Goal: Task Accomplishment & Management: Use online tool/utility

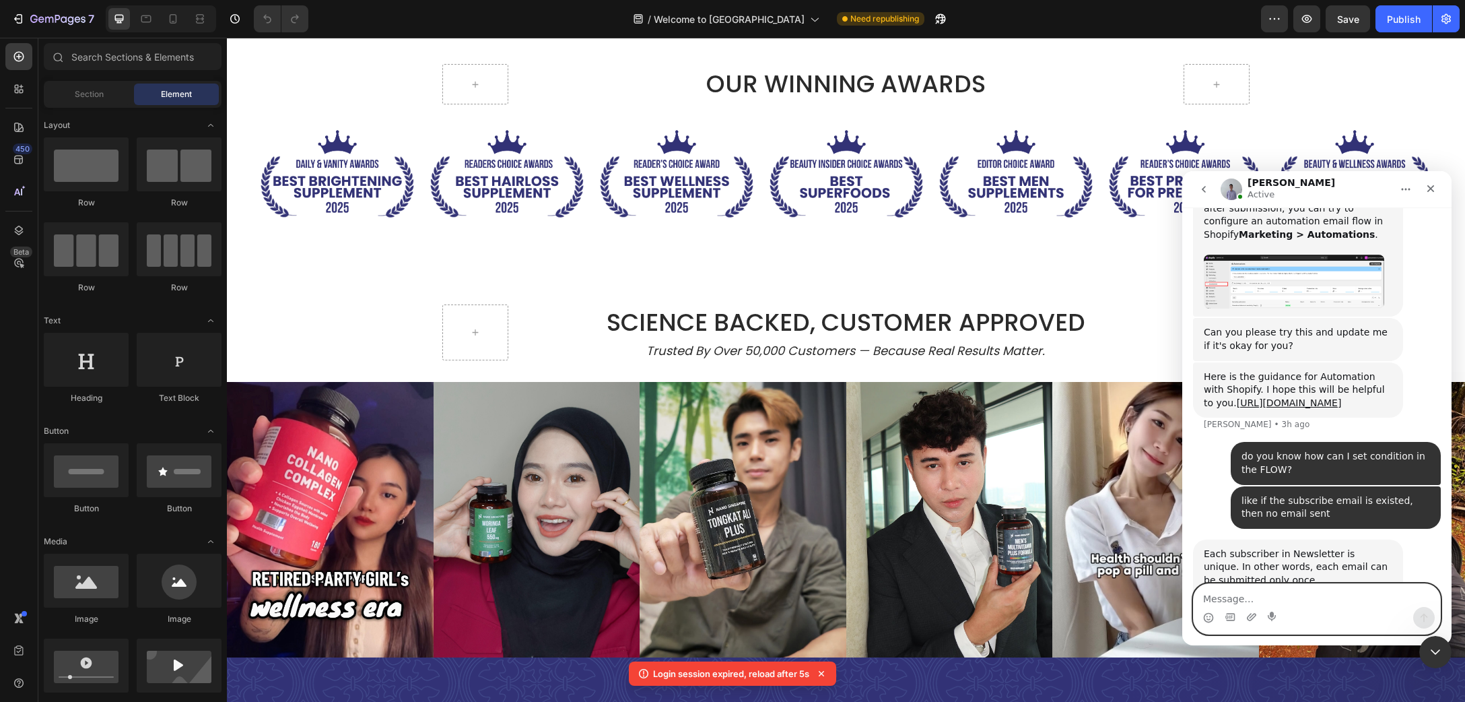
scroll to position [2062, 0]
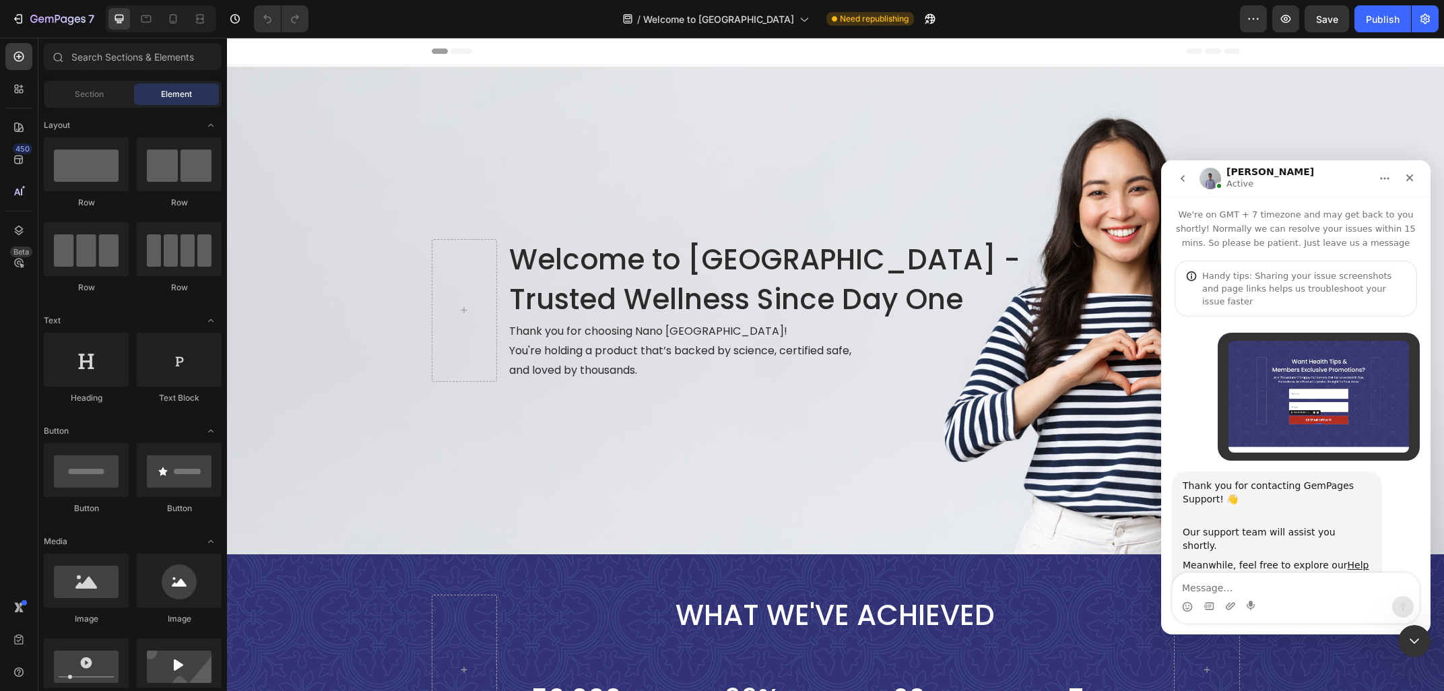
scroll to position [2048, 0]
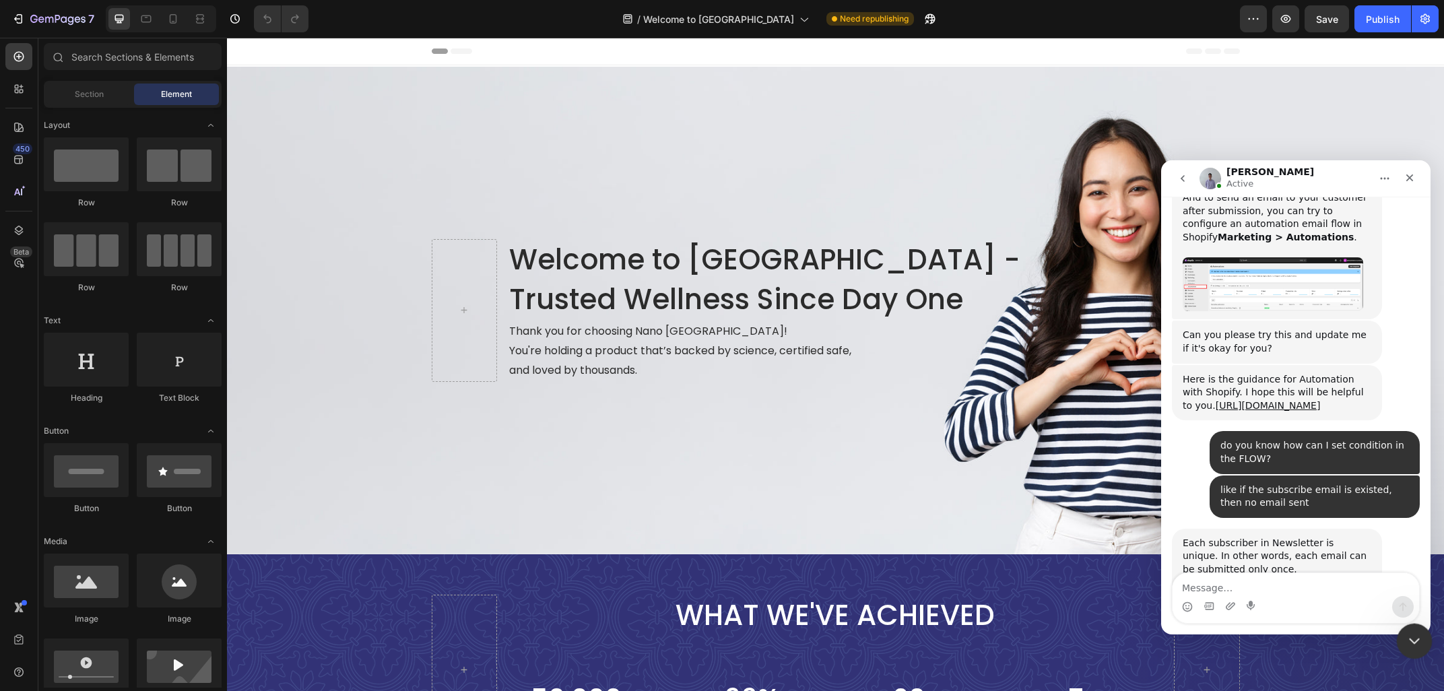
drag, startPoint x: 1410, startPoint y: 634, endPoint x: 2454, endPoint y: 1163, distance: 1170.1
click at [1410, 634] on icon "Close Intercom Messenger" at bounding box center [1412, 639] width 16 height 16
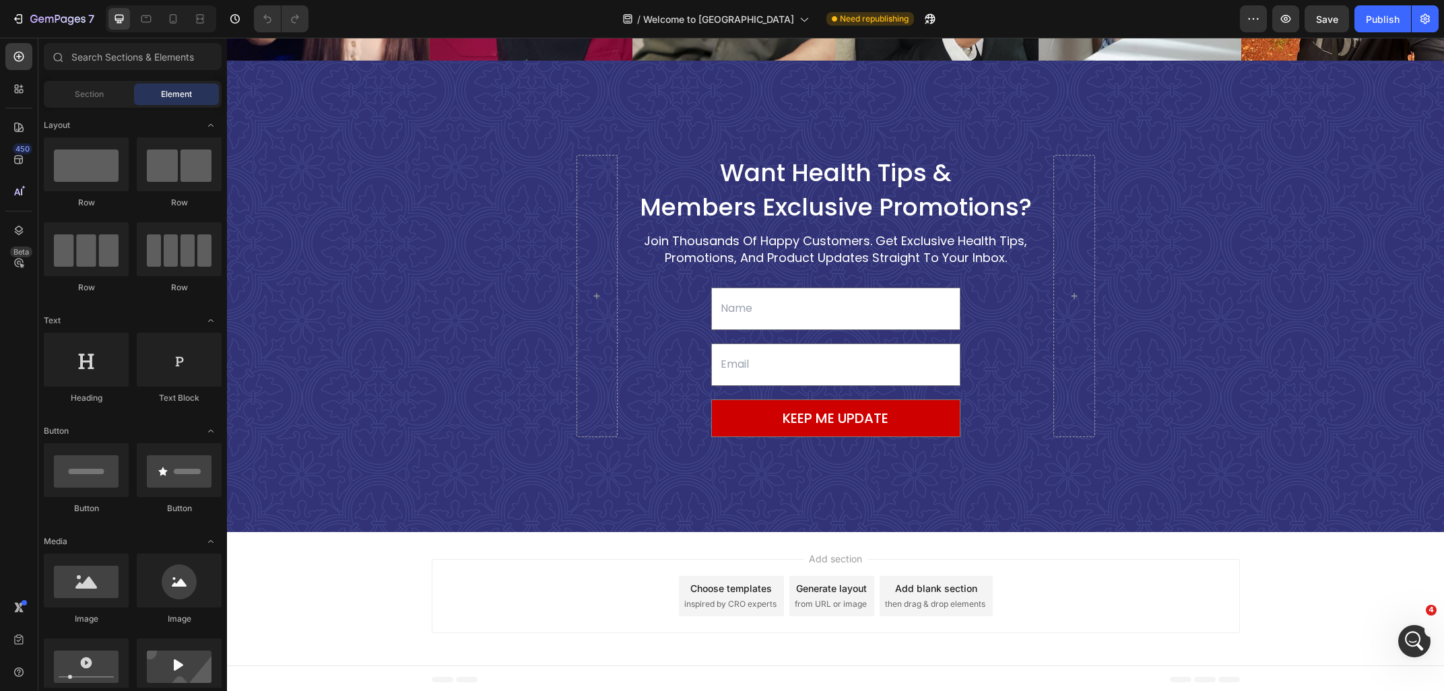
scroll to position [1777, 0]
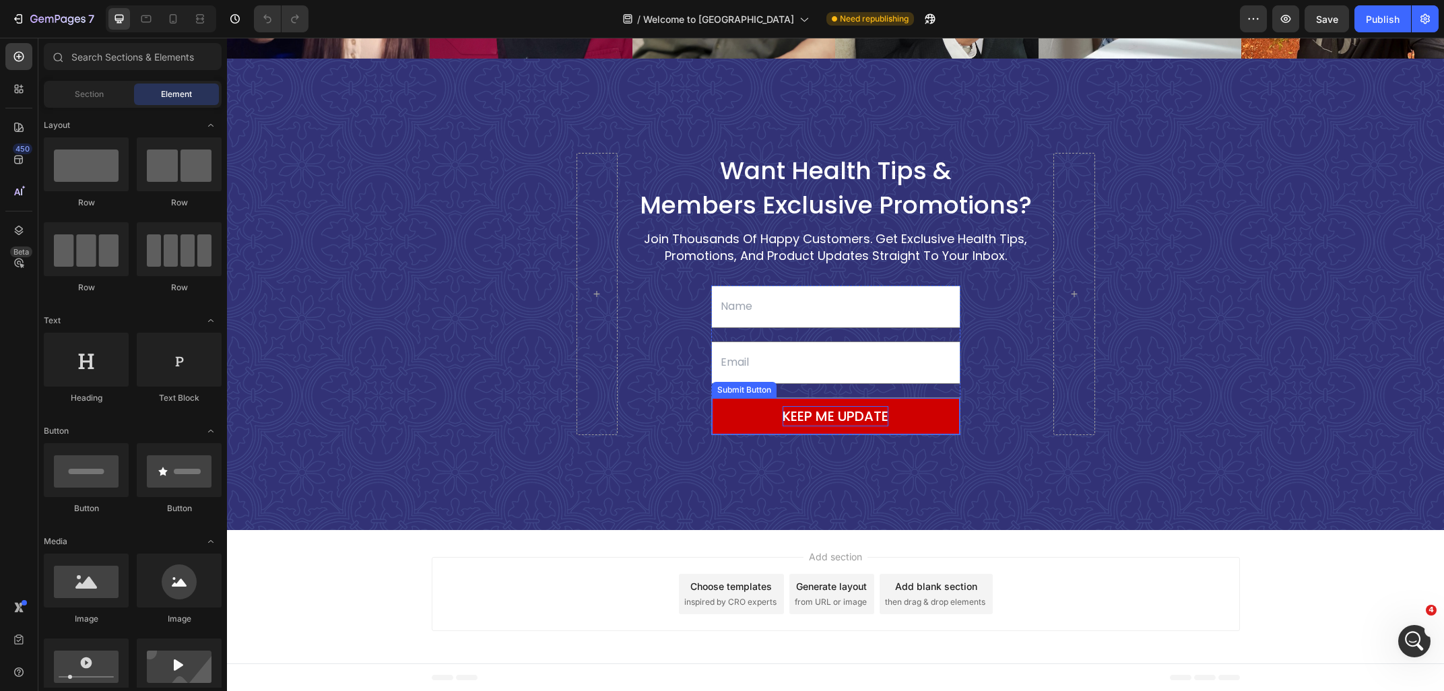
click at [813, 423] on div "KEEP ME UPDATE" at bounding box center [836, 416] width 106 height 20
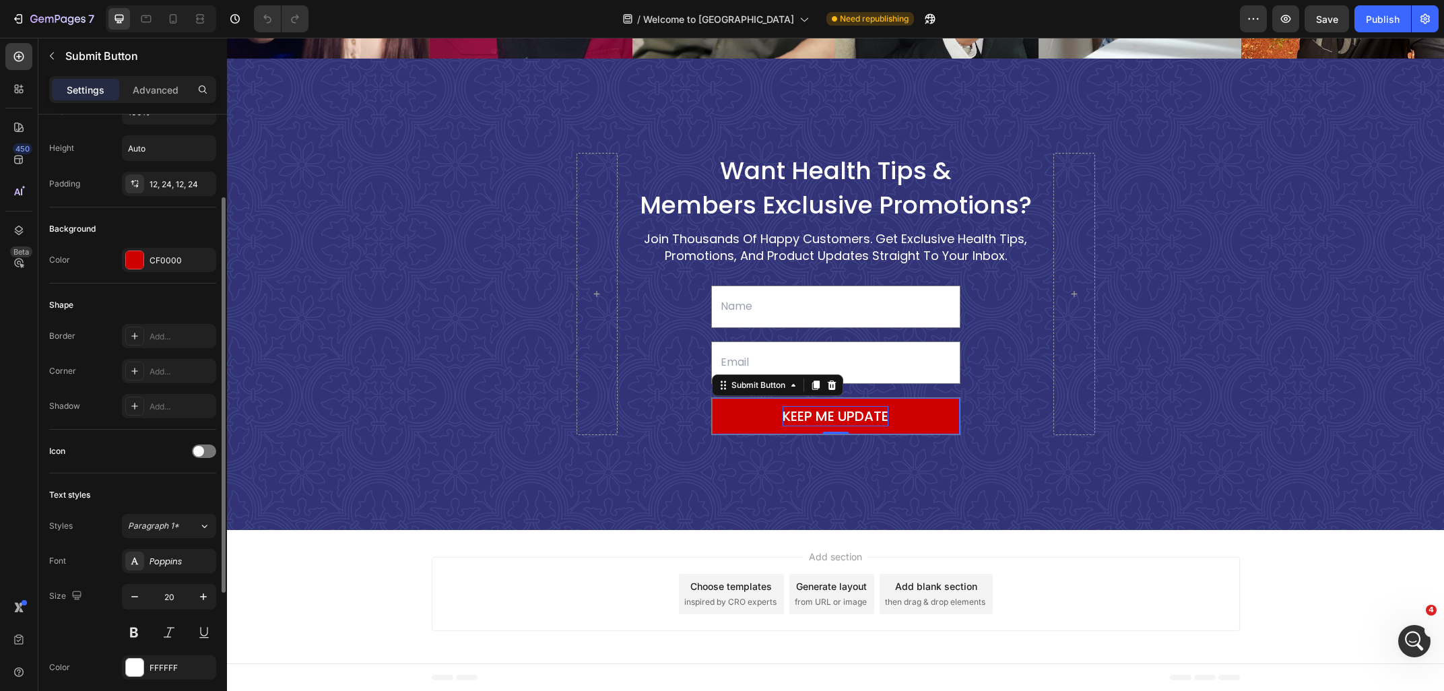
scroll to position [2049, 0]
click at [762, 421] on button "KEEP ME UPDATE" at bounding box center [836, 416] width 248 height 36
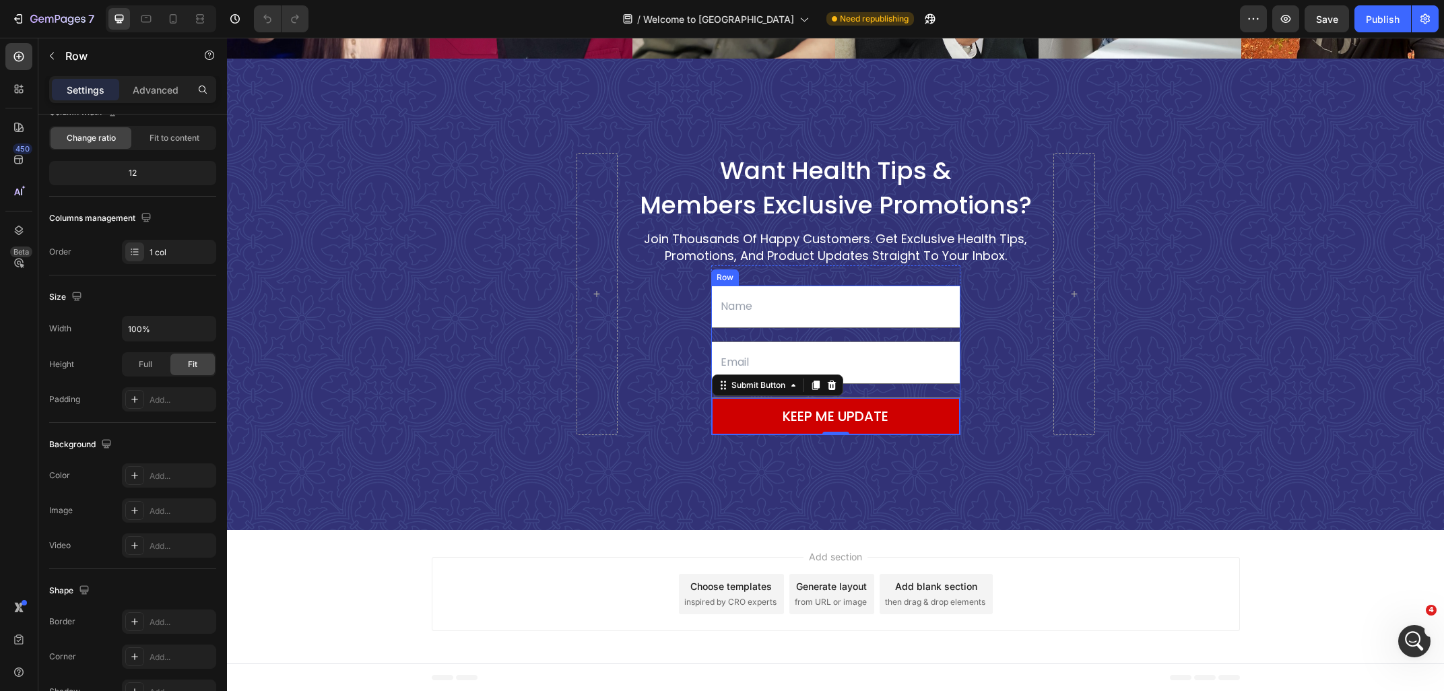
click at [764, 333] on div "Text Field Email Field KEEP ME UPDATE Submit Button 0" at bounding box center [835, 361] width 249 height 150
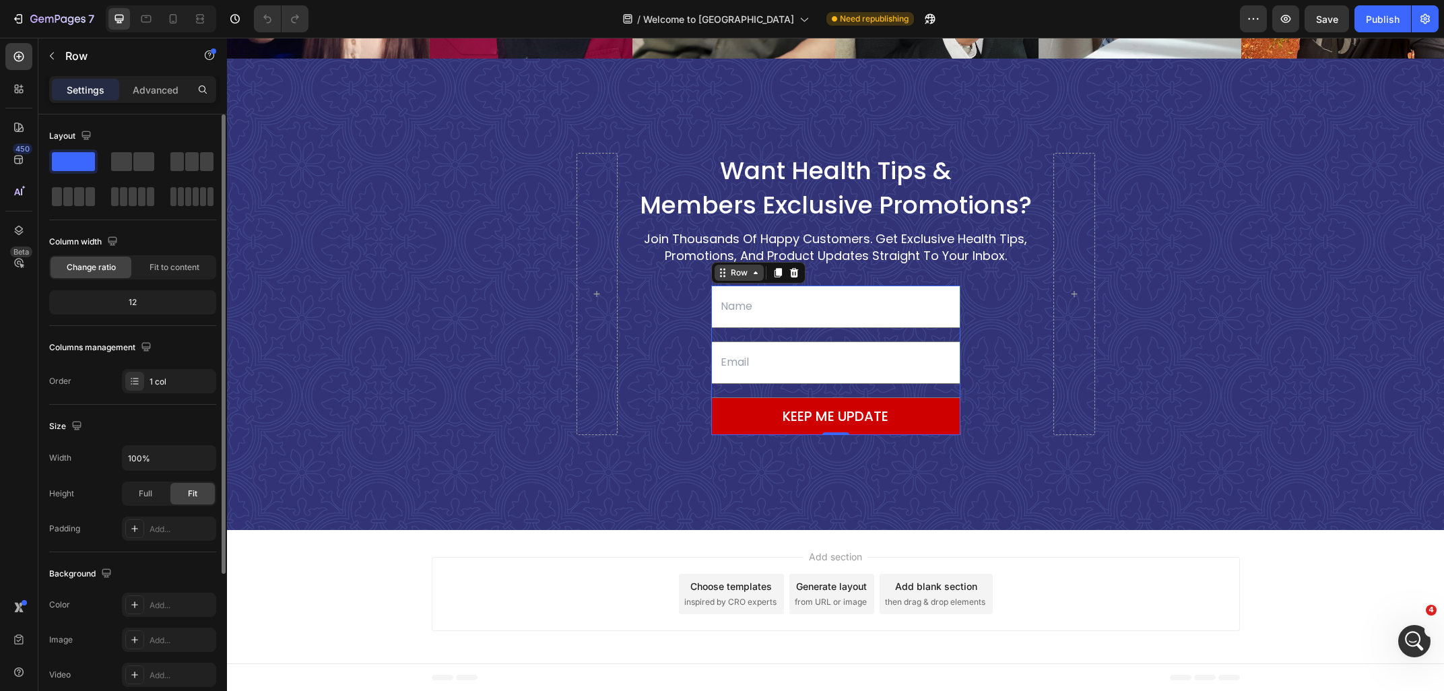
click at [736, 275] on div "Row" at bounding box center [739, 273] width 22 height 12
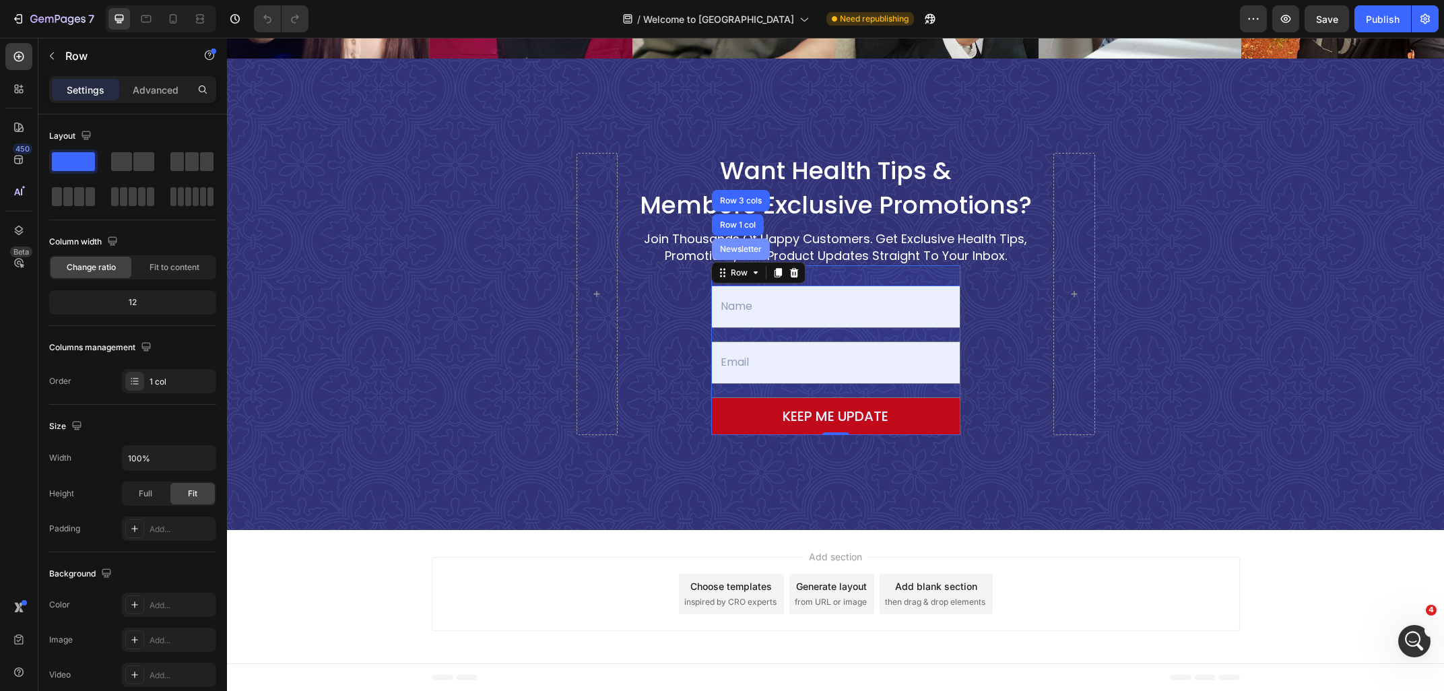
click at [737, 243] on div "Newsletter" at bounding box center [741, 249] width 58 height 22
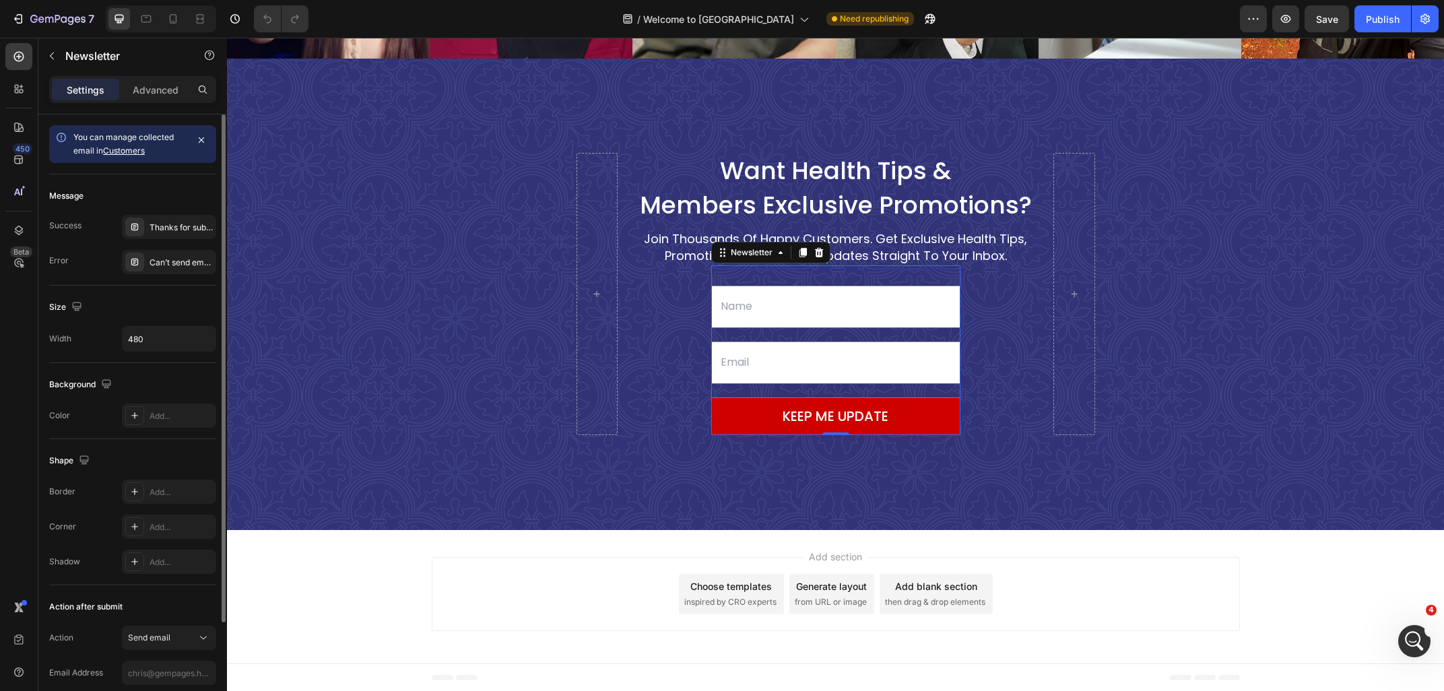
scroll to position [129, 0]
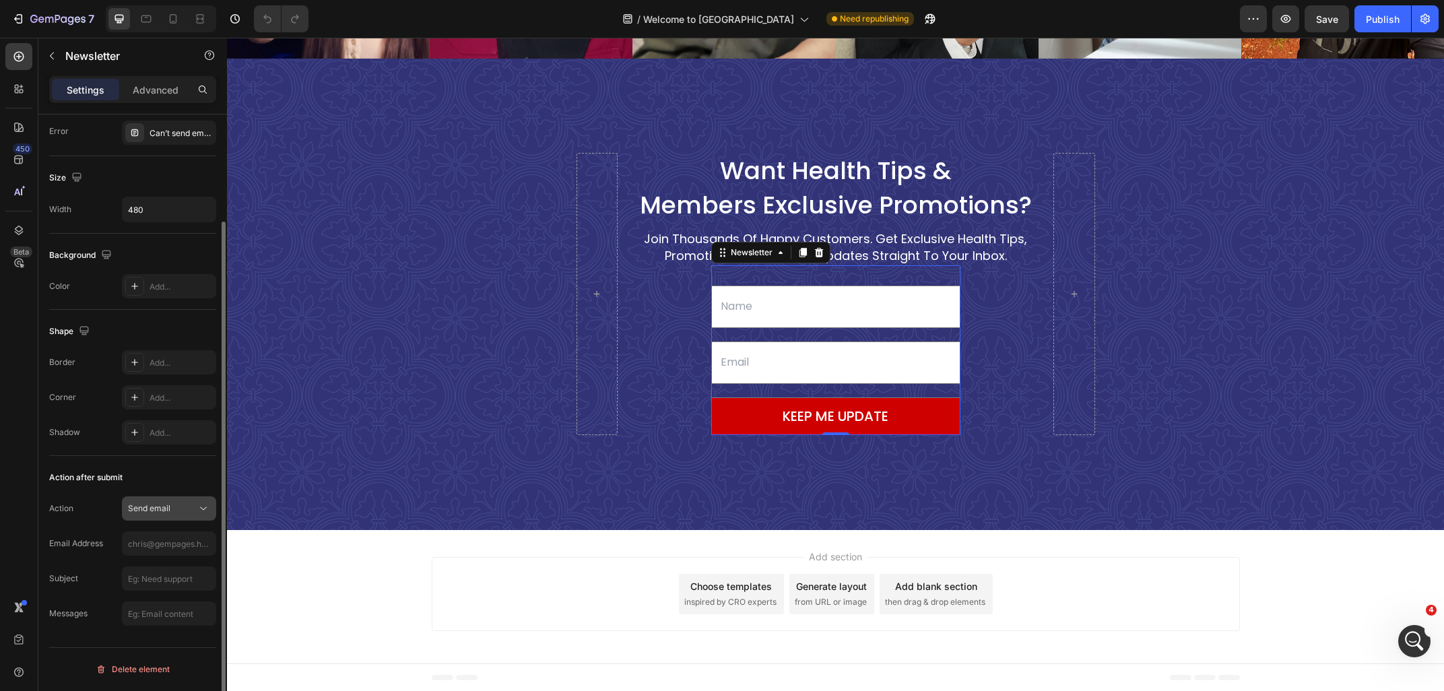
click at [162, 504] on span "Send email" at bounding box center [149, 508] width 42 height 10
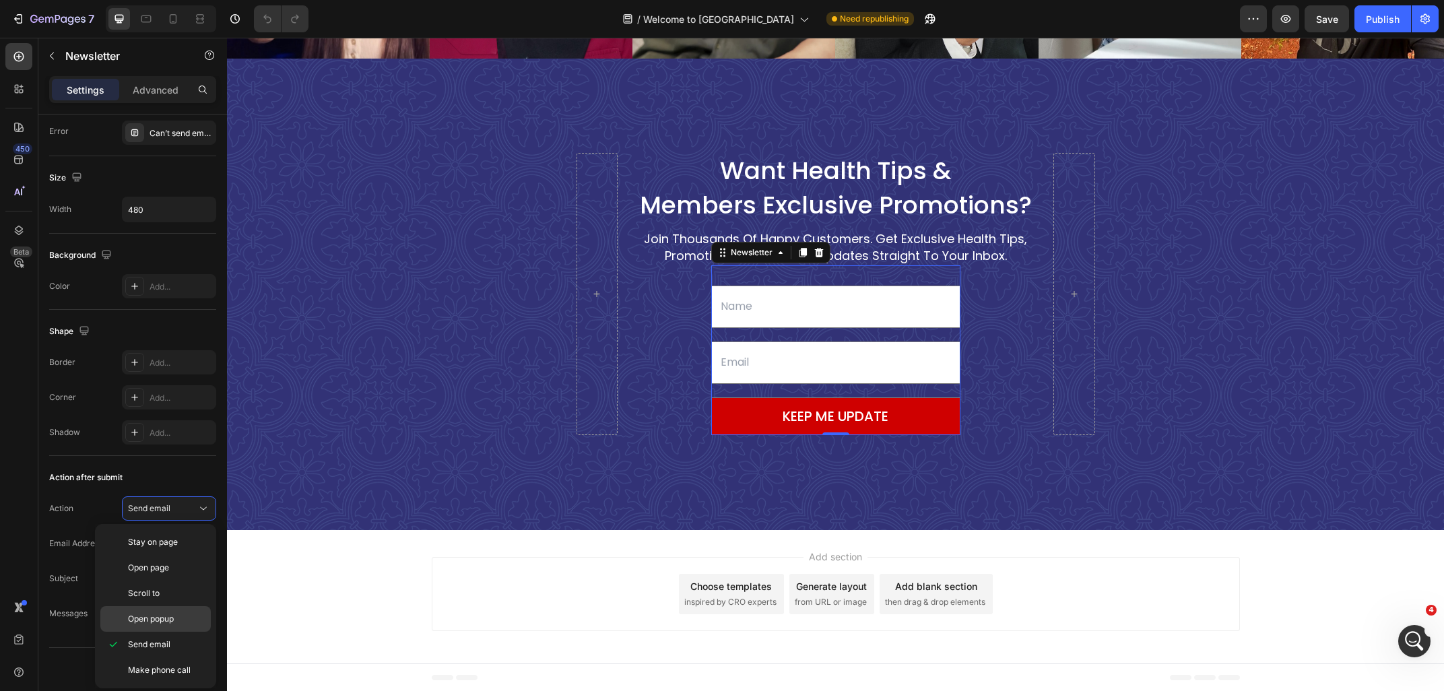
click at [173, 626] on div "Open popup" at bounding box center [155, 619] width 110 height 26
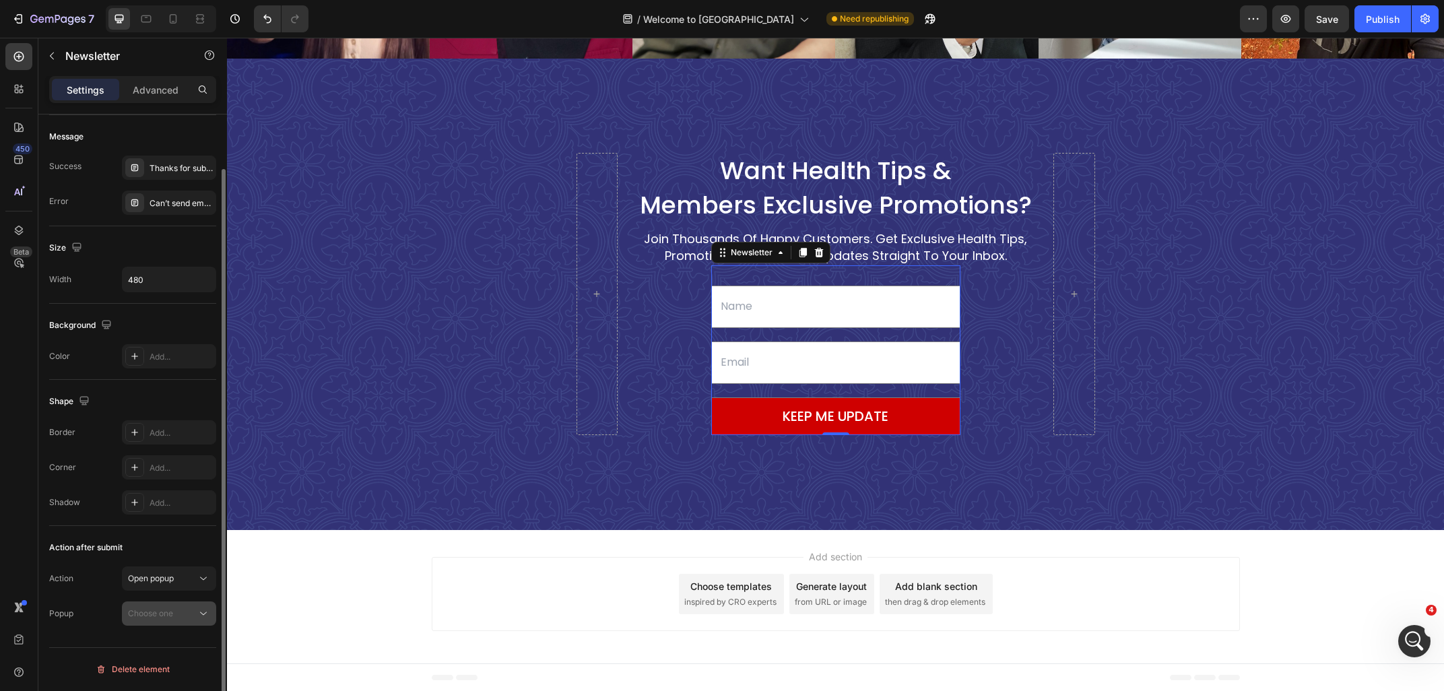
click at [178, 607] on div "Choose one" at bounding box center [169, 613] width 82 height 13
click at [170, 607] on button "Choose one" at bounding box center [169, 613] width 94 height 24
click at [172, 581] on span "Open popup" at bounding box center [151, 578] width 46 height 10
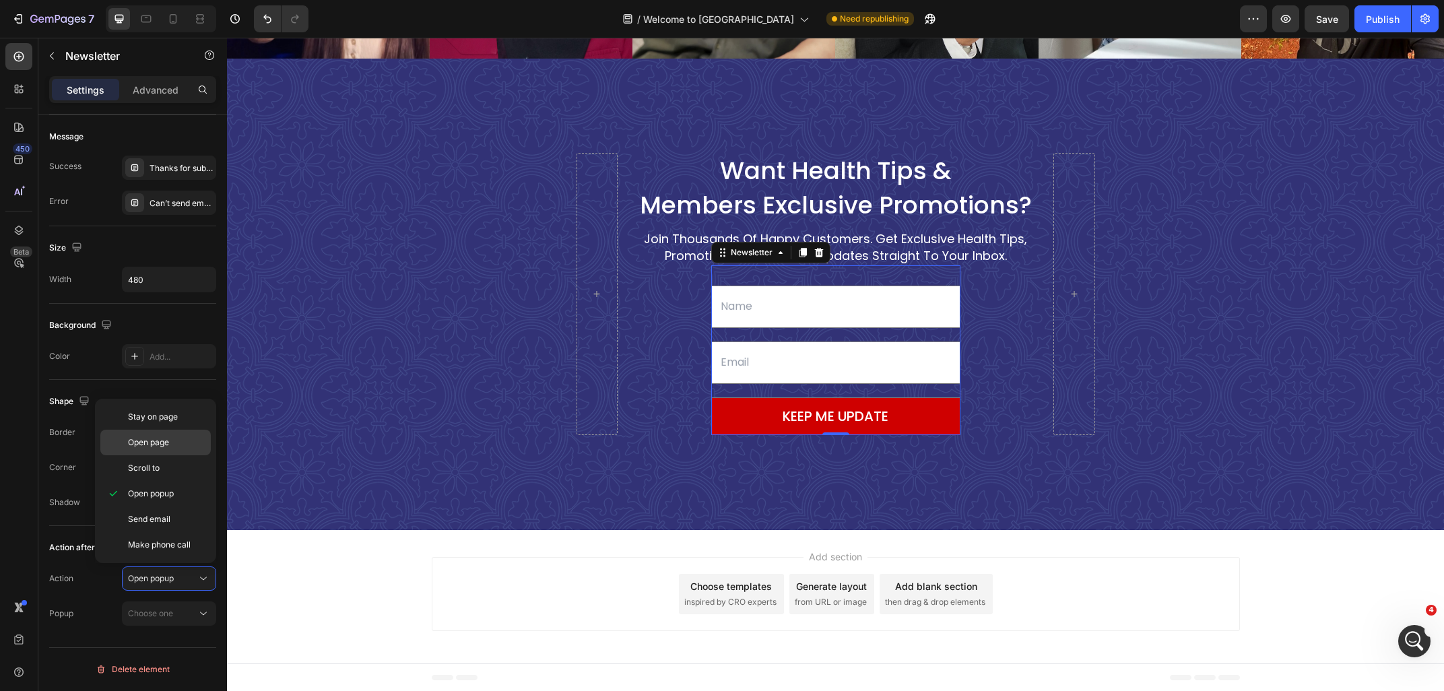
click at [170, 455] on div "Open page" at bounding box center [155, 468] width 110 height 26
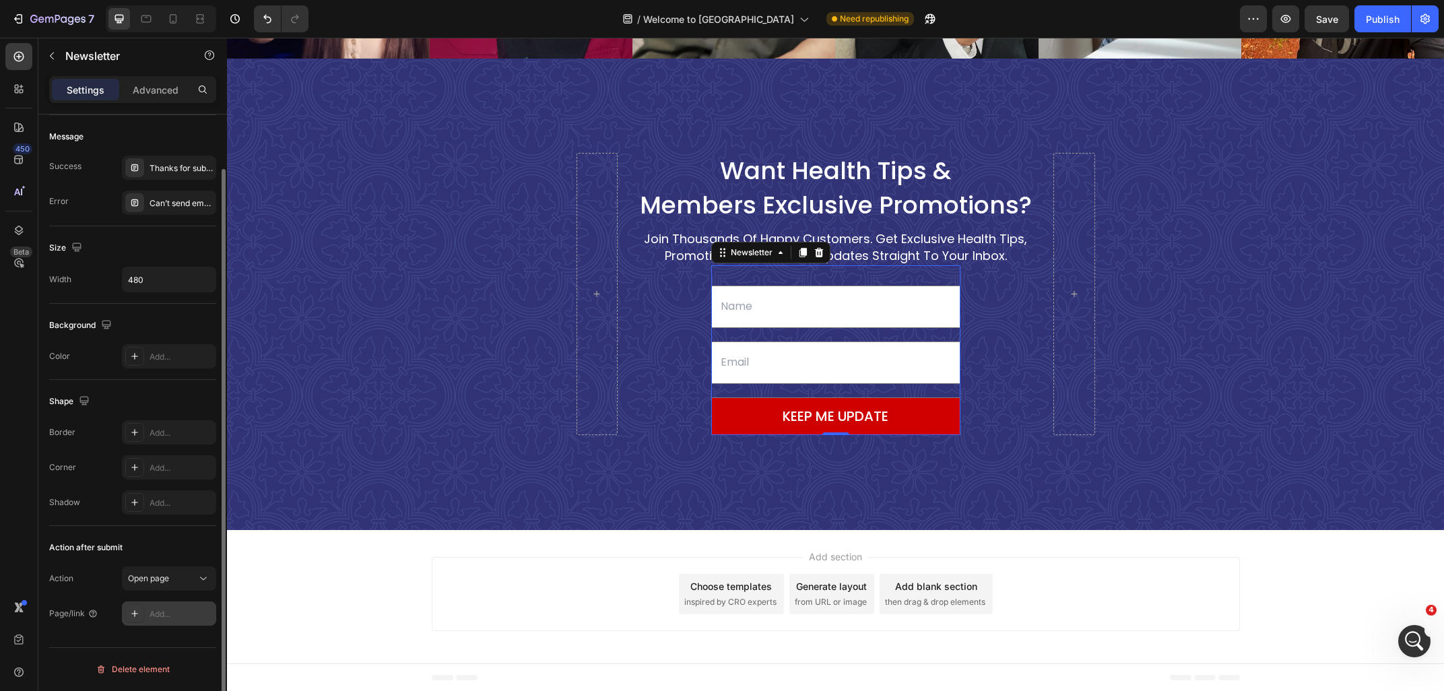
click at [150, 615] on div "Add..." at bounding box center [181, 614] width 63 height 12
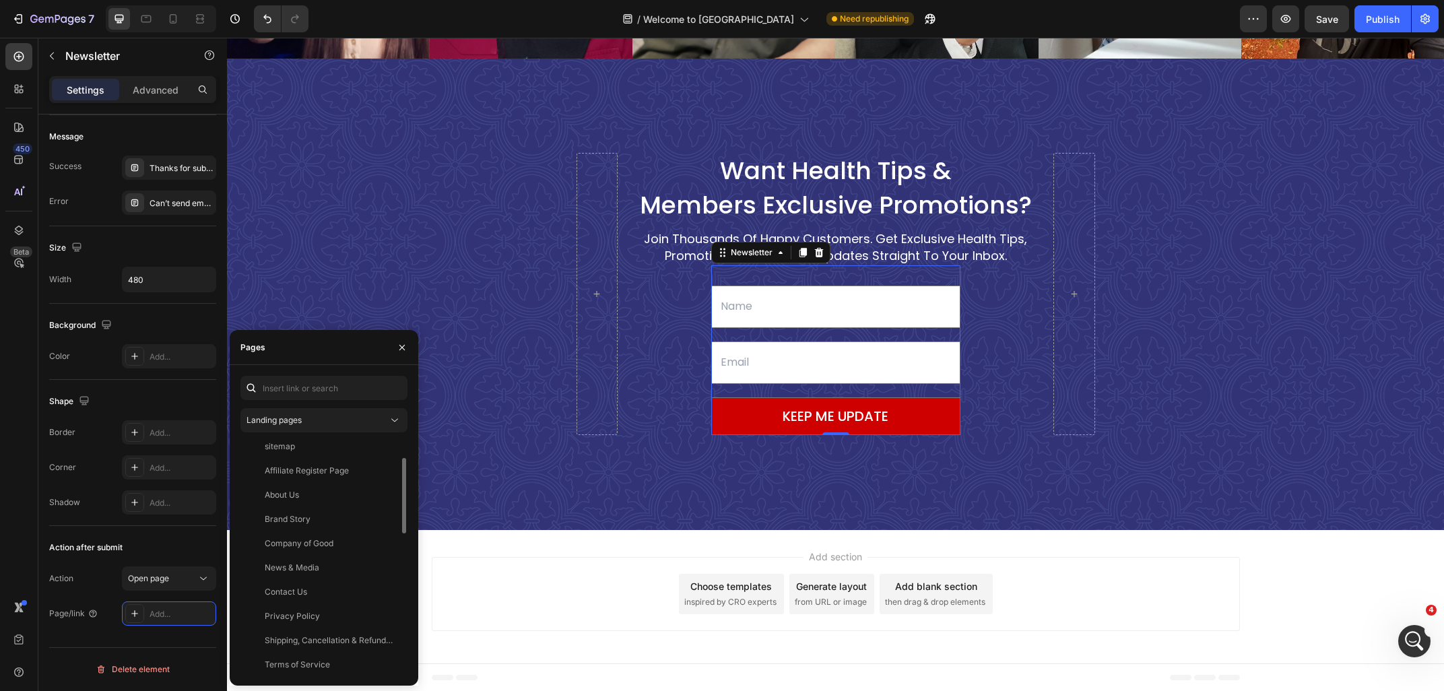
scroll to position [0, 0]
click at [286, 393] on input "text" at bounding box center [323, 388] width 167 height 24
click at [320, 407] on div "home Landing pages No page match your search. Try another keyword or insert link" at bounding box center [323, 525] width 167 height 299
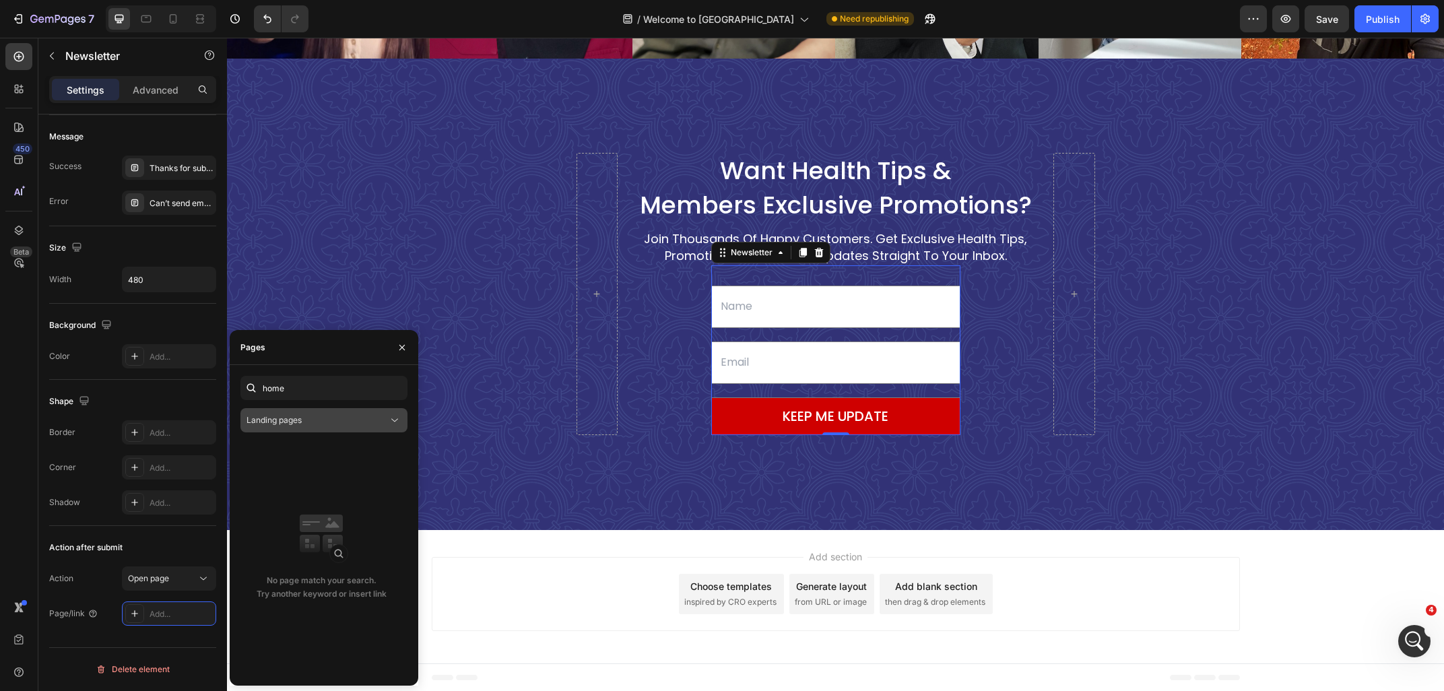
click at [317, 422] on div "Landing pages" at bounding box center [316, 420] width 141 height 12
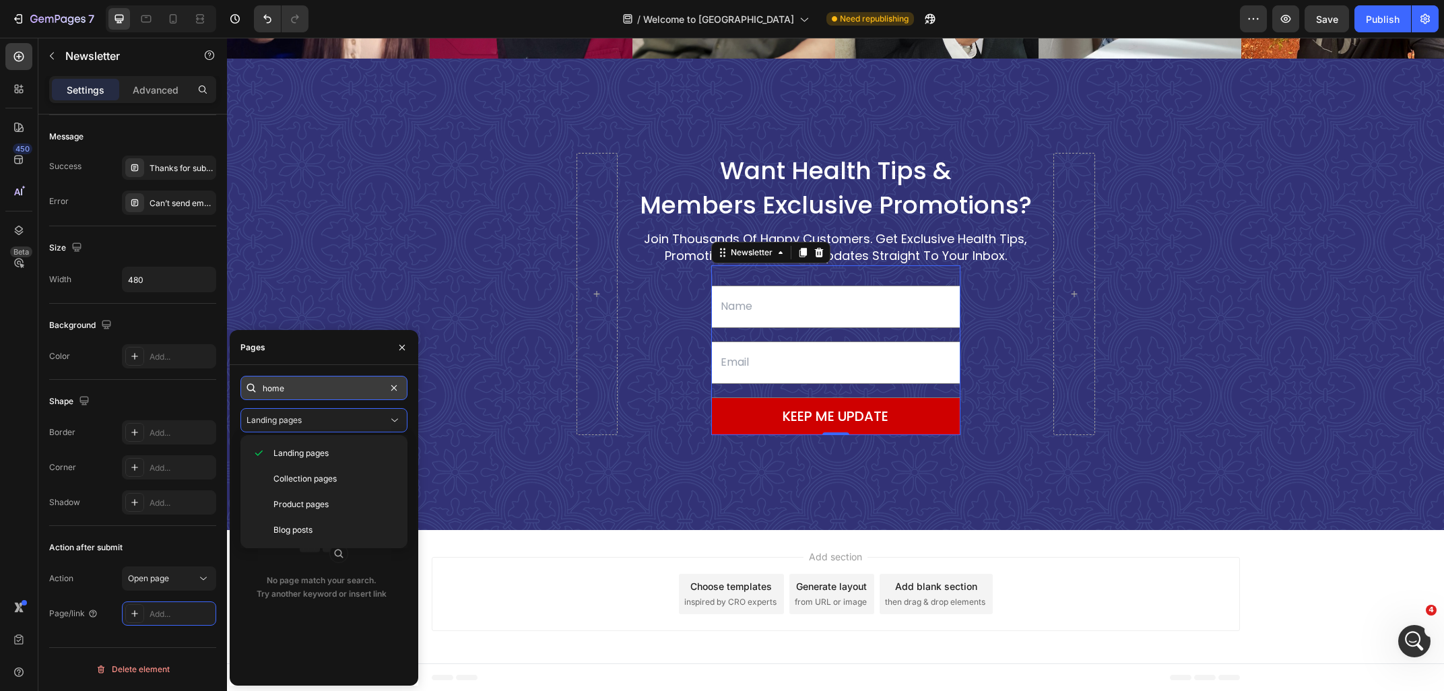
click at [314, 393] on input "home" at bounding box center [323, 388] width 167 height 24
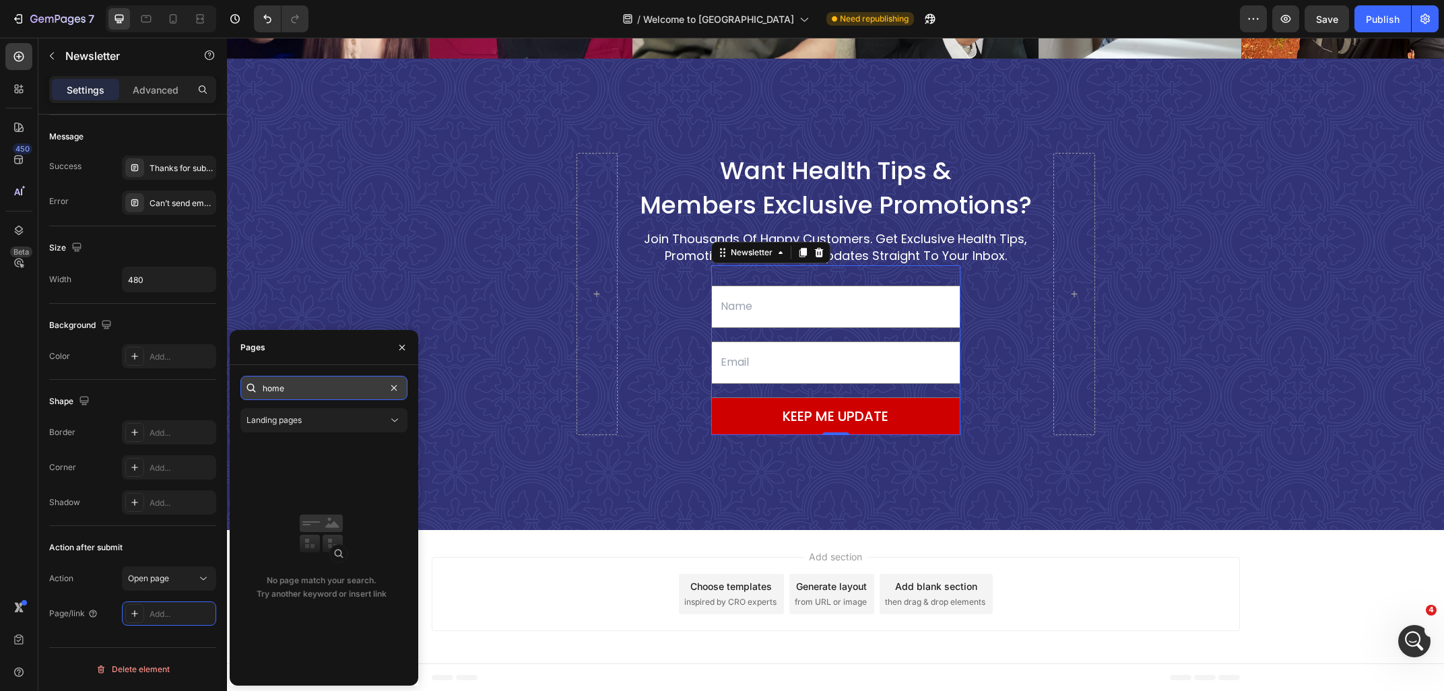
click at [314, 393] on input "home" at bounding box center [323, 388] width 167 height 24
paste input "ttps://[DOMAIN_NAME][URL]"
drag, startPoint x: 275, startPoint y: 385, endPoint x: 387, endPoint y: 391, distance: 112.0
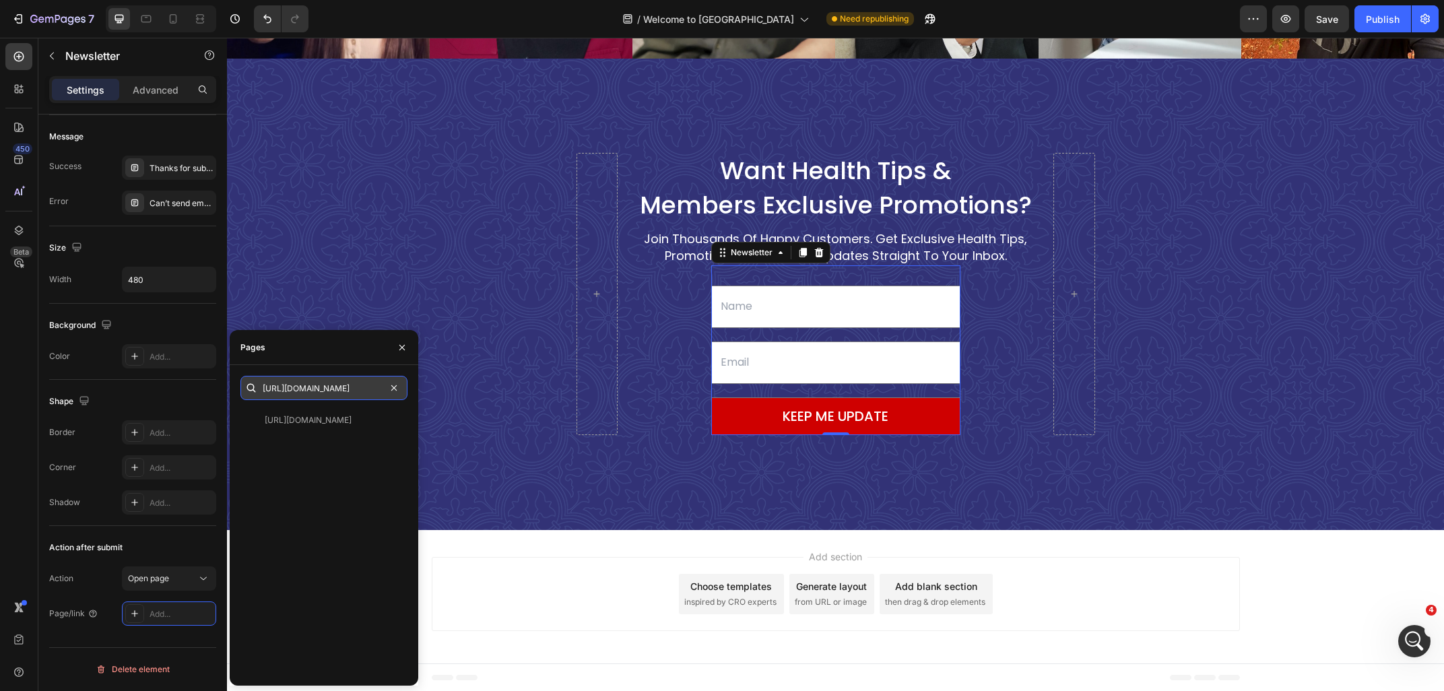
click at [387, 391] on input "[URL][DOMAIN_NAME]" at bounding box center [323, 388] width 167 height 24
type input "[URL][DOMAIN_NAME]"
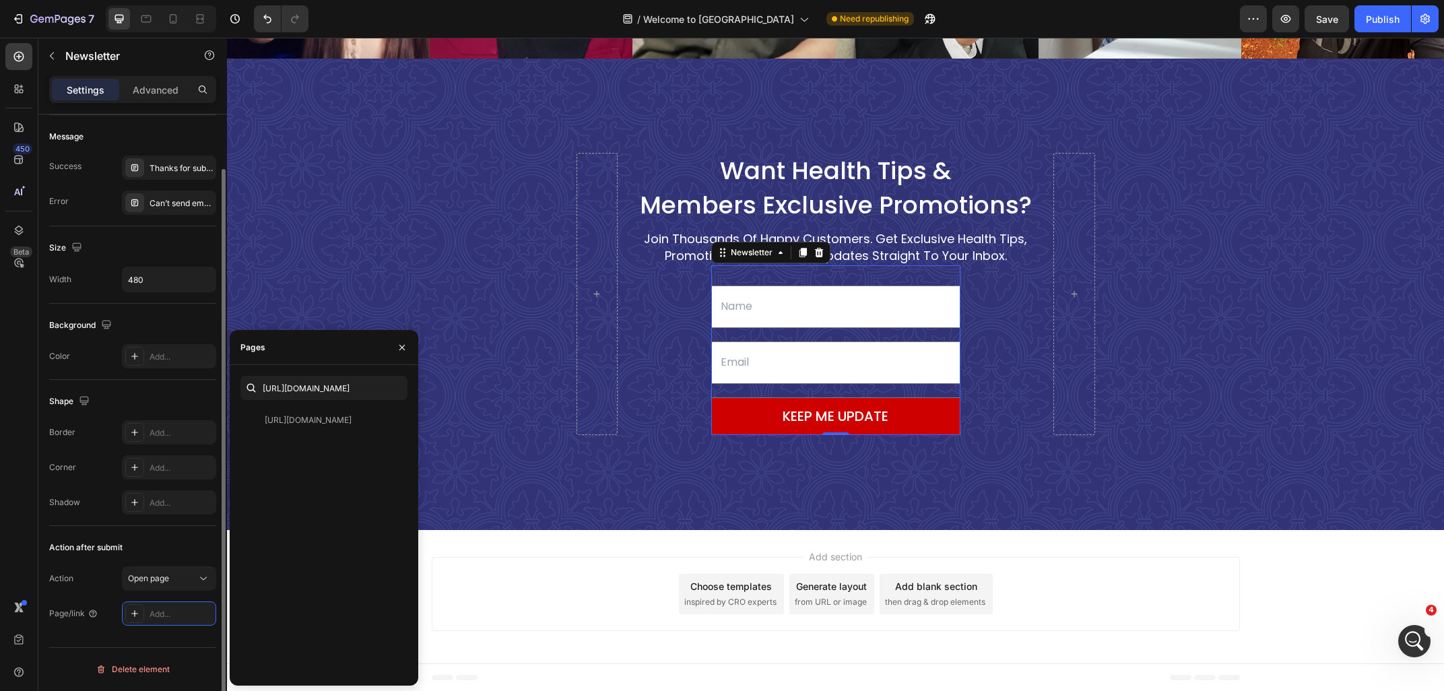
click at [141, 636] on div "Action after submit Action Open page Page/link Add..." at bounding box center [132, 581] width 167 height 110
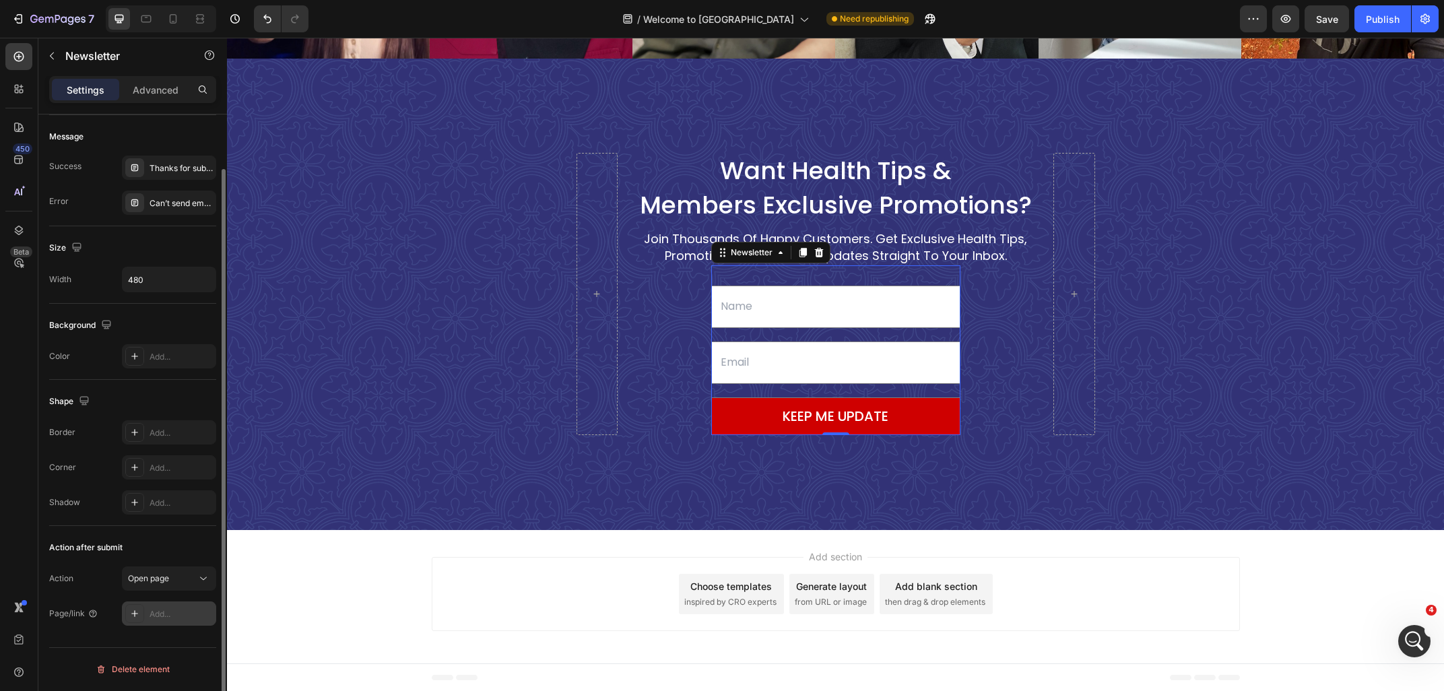
click at [140, 619] on icon at bounding box center [134, 613] width 11 height 11
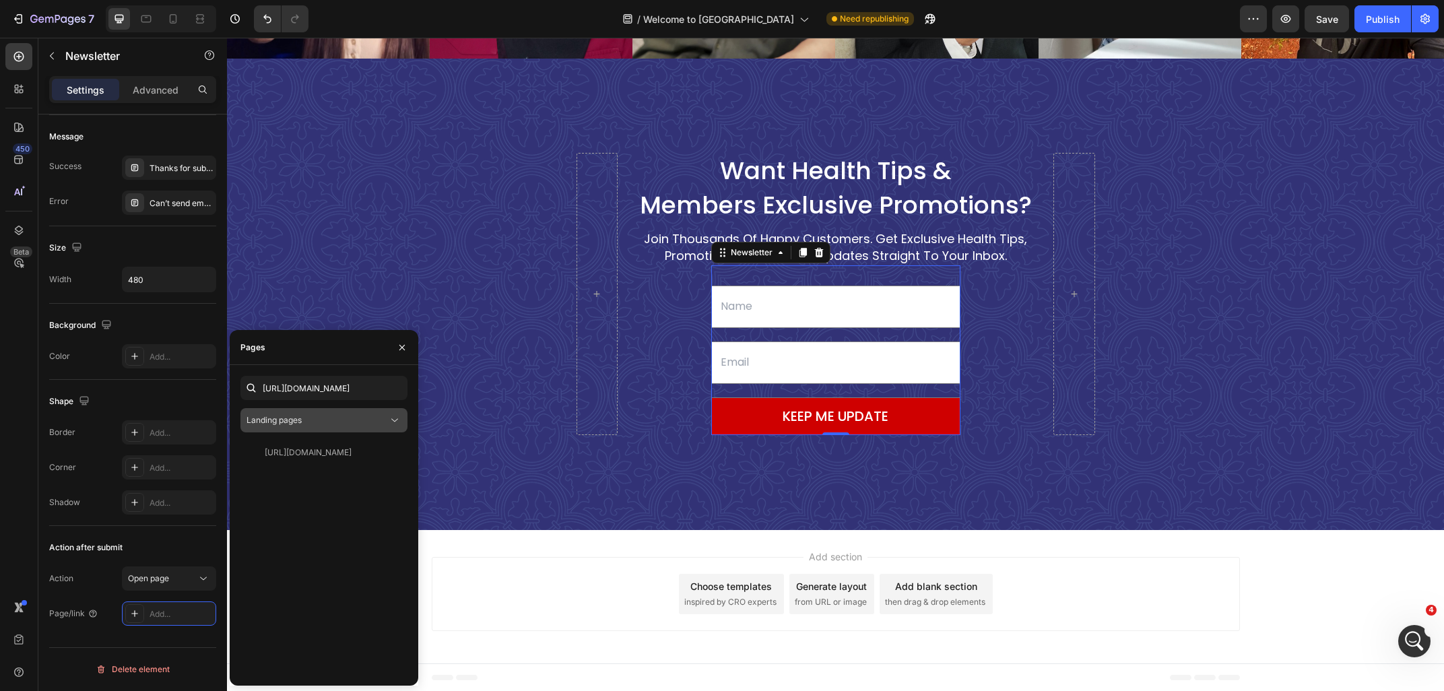
click at [309, 420] on div "Landing pages" at bounding box center [316, 420] width 141 height 12
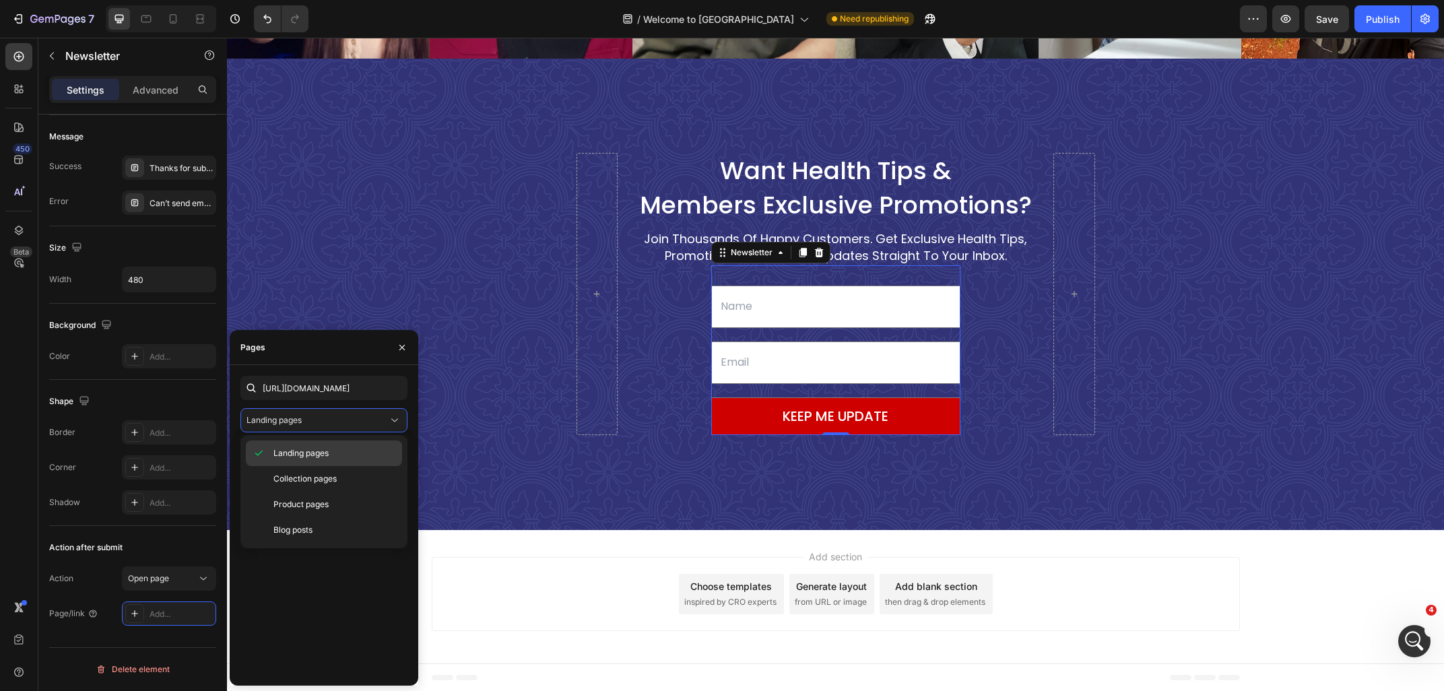
click at [315, 451] on span "Landing pages" at bounding box center [300, 453] width 55 height 12
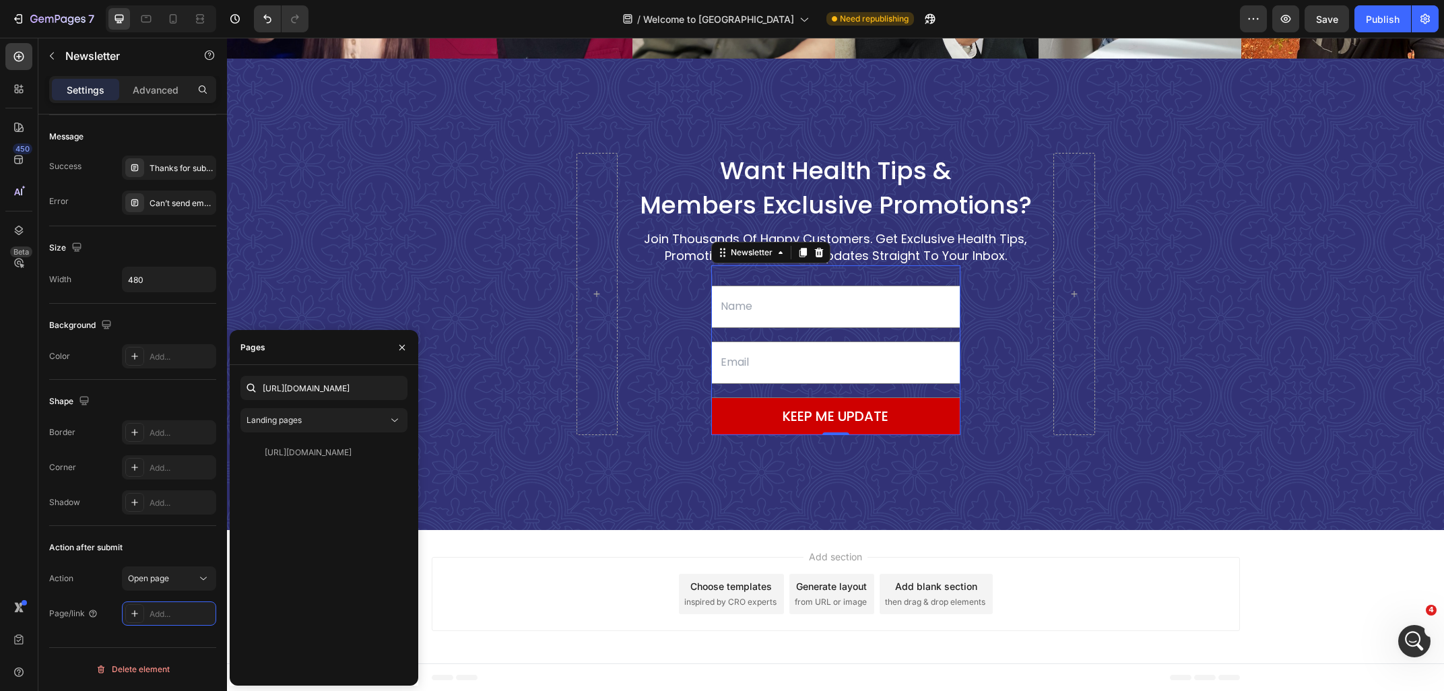
click at [315, 451] on div "[URL][DOMAIN_NAME]" at bounding box center [308, 453] width 87 height 12
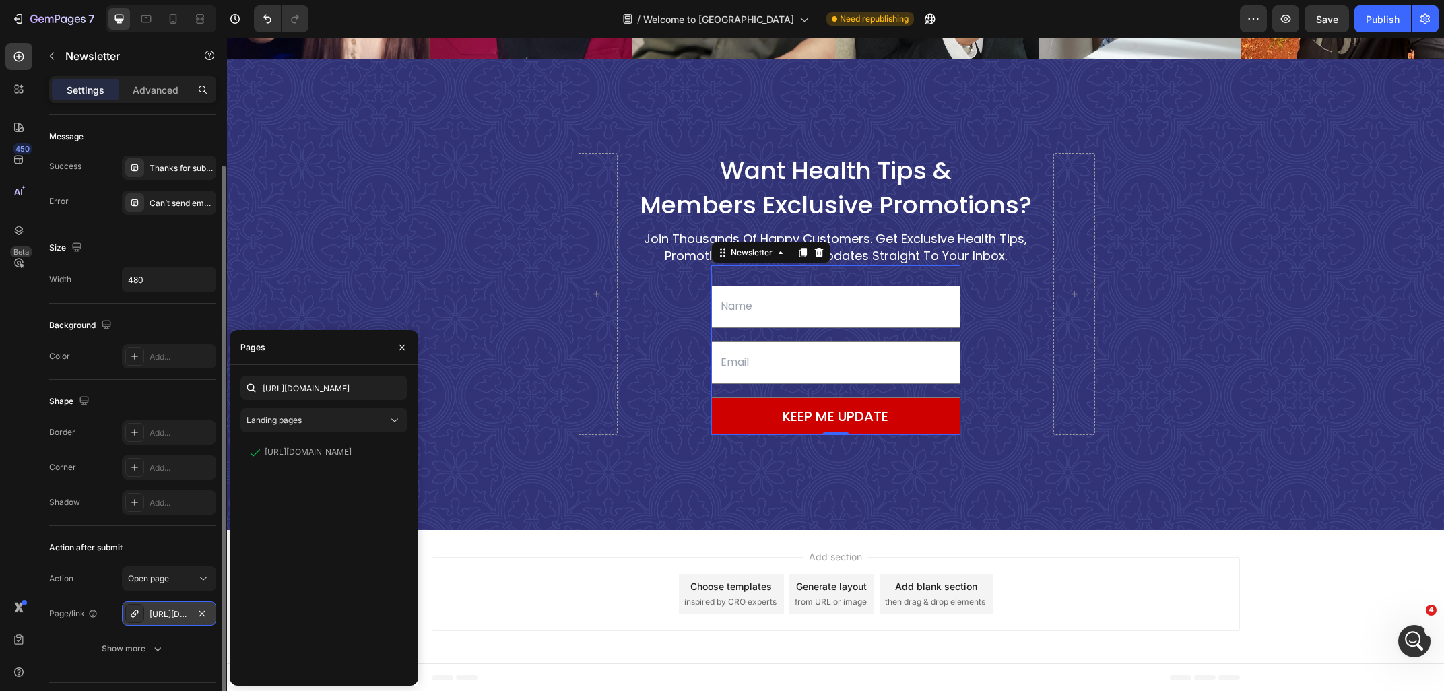
click at [170, 614] on div "[URL][DOMAIN_NAME]" at bounding box center [169, 614] width 39 height 12
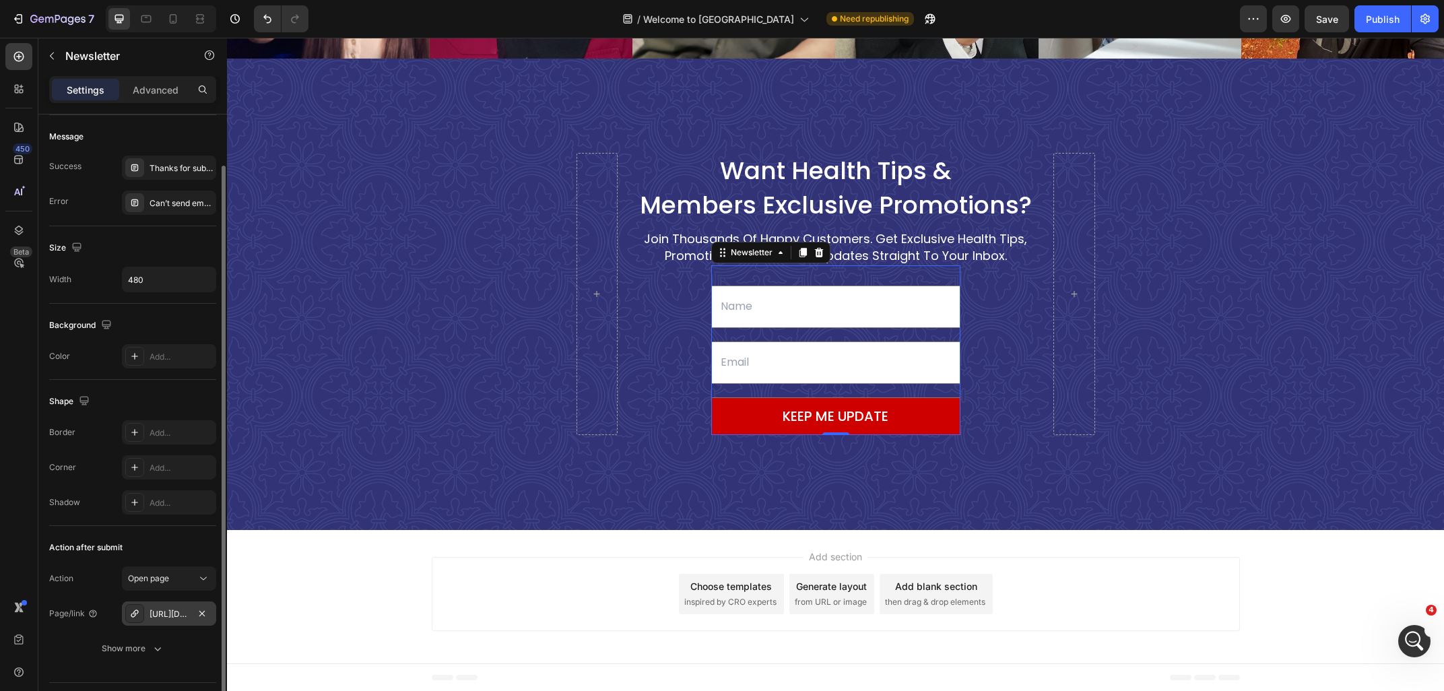
click at [170, 614] on div "[URL][DOMAIN_NAME]" at bounding box center [169, 614] width 39 height 12
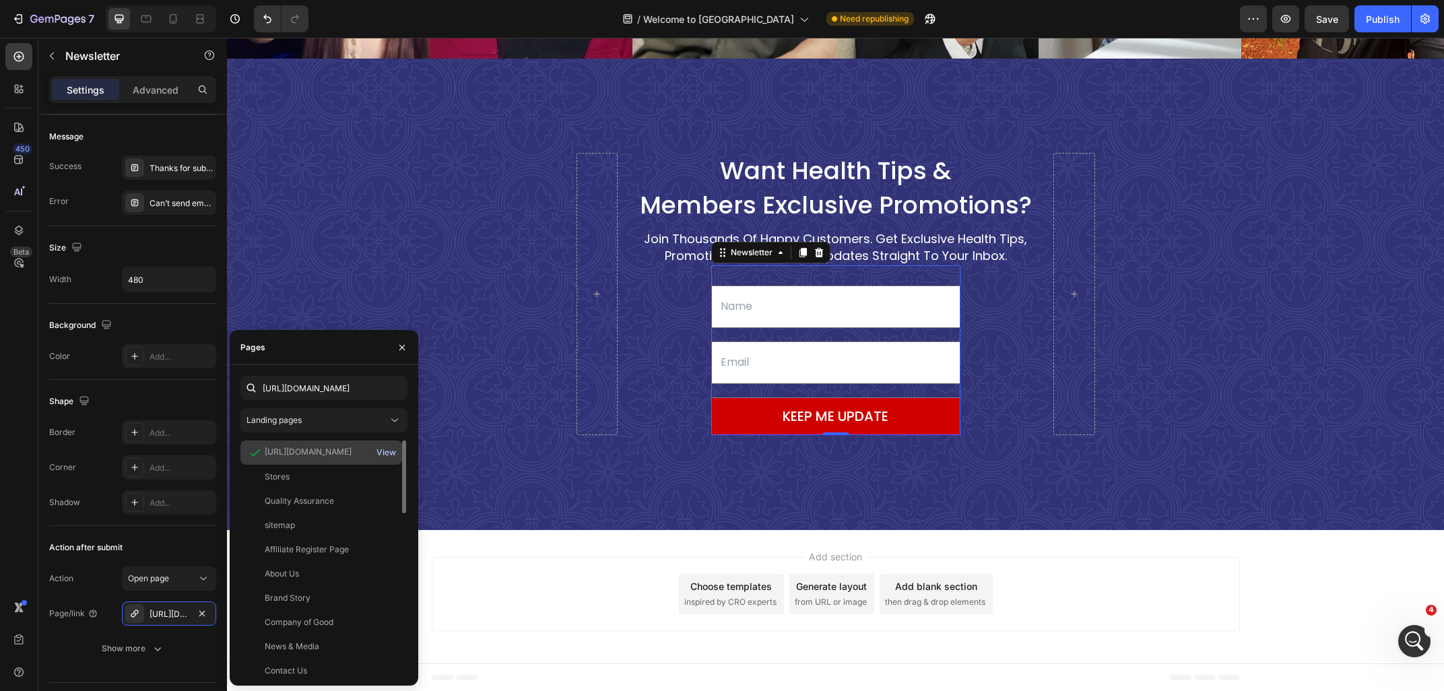
click at [388, 453] on div "View" at bounding box center [386, 453] width 20 height 12
drag, startPoint x: 498, startPoint y: 542, endPoint x: 281, endPoint y: 576, distance: 219.5
click at [498, 543] on div "Add section Choose templates inspired by CRO experts Generate layout from URL o…" at bounding box center [835, 596] width 1217 height 133
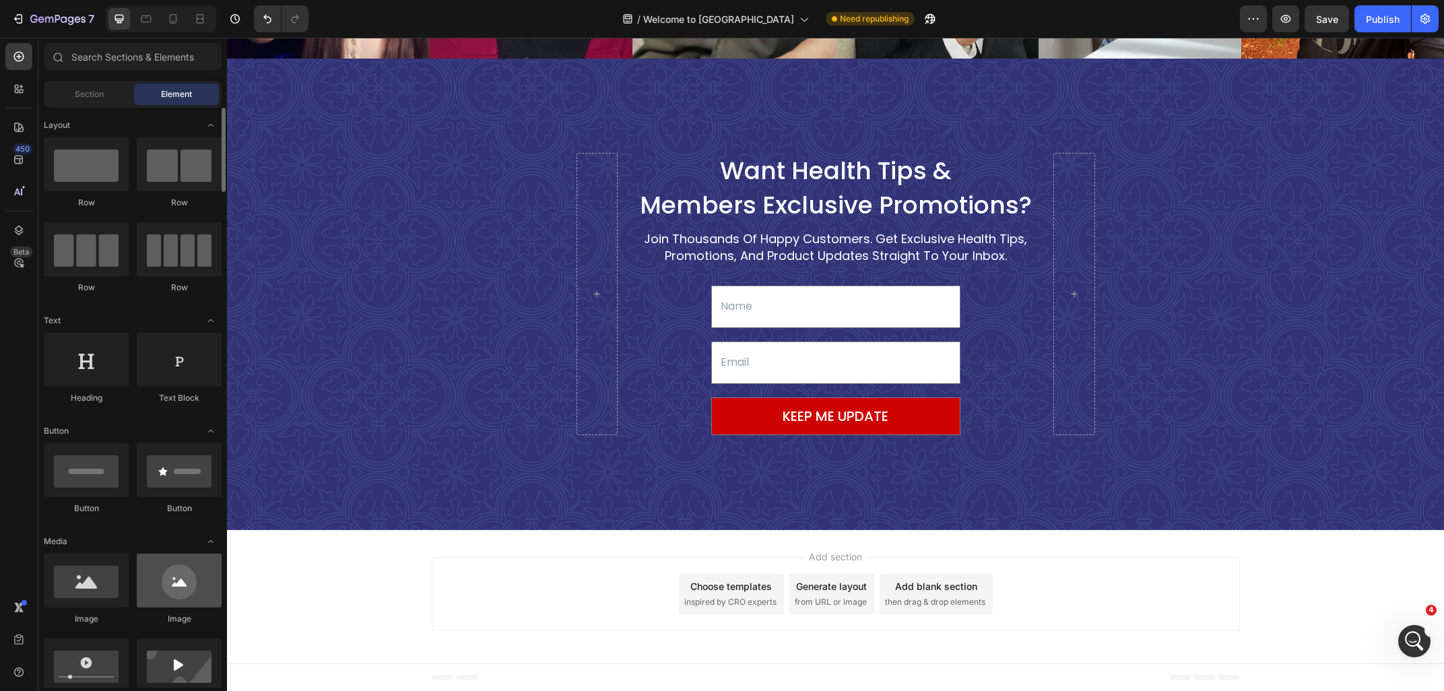
scroll to position [73, 0]
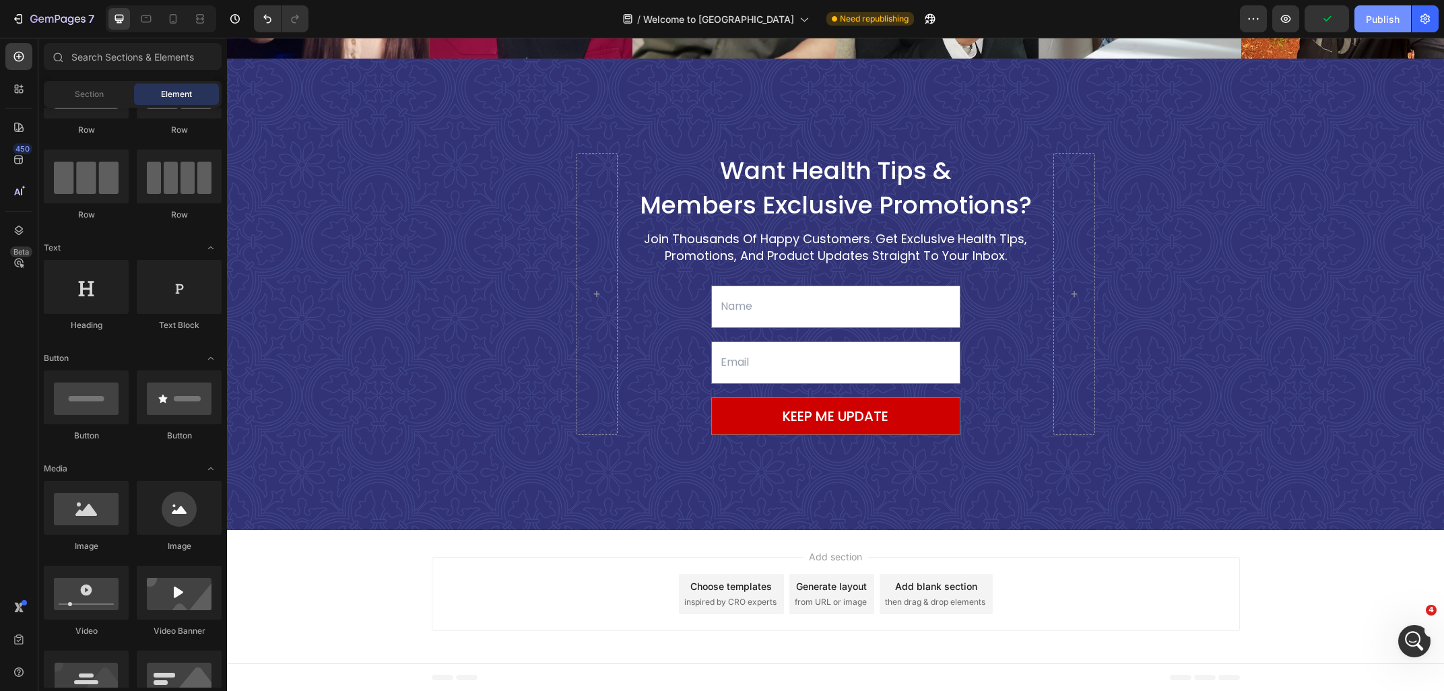
click at [1369, 10] on button "Publish" at bounding box center [1382, 18] width 57 height 27
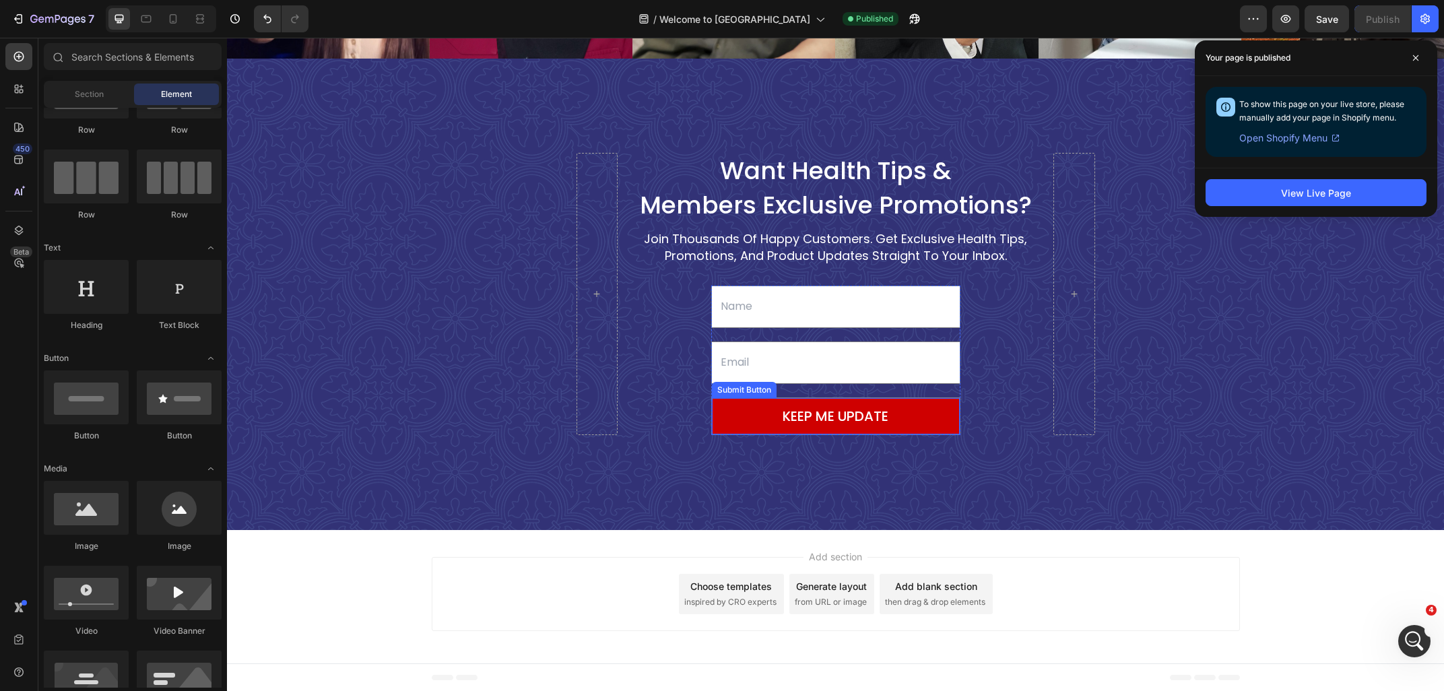
click at [768, 415] on button "KEEP ME UPDATE" at bounding box center [836, 416] width 248 height 36
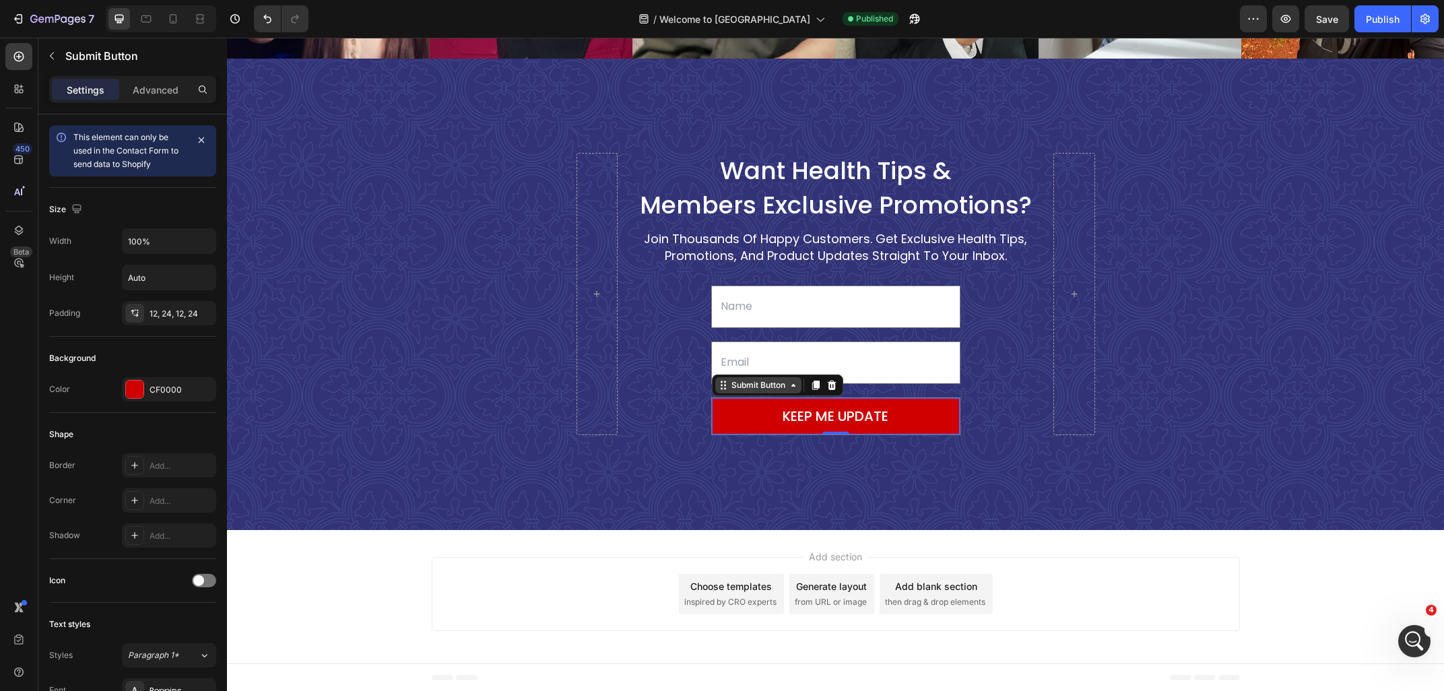
click at [742, 391] on div "Submit Button" at bounding box center [758, 385] width 86 height 16
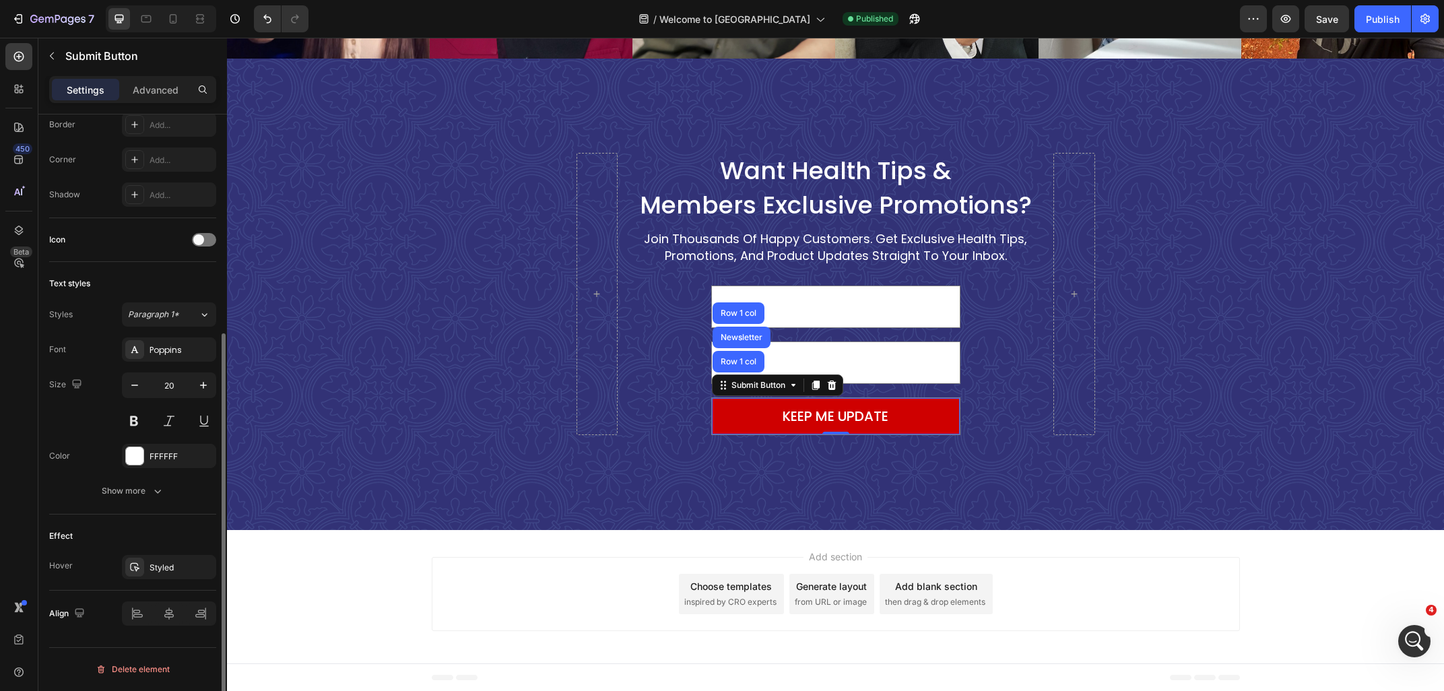
scroll to position [0, 0]
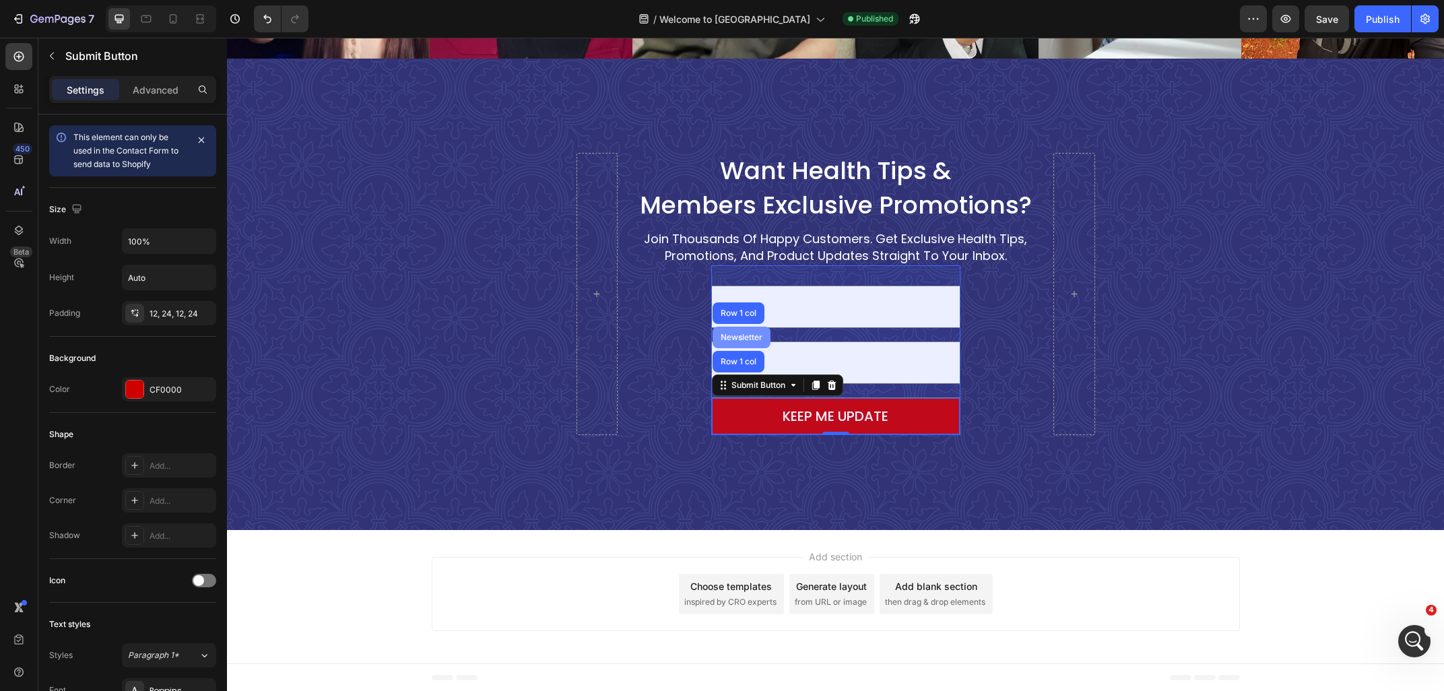
click at [725, 339] on div "Newsletter" at bounding box center [741, 337] width 47 height 8
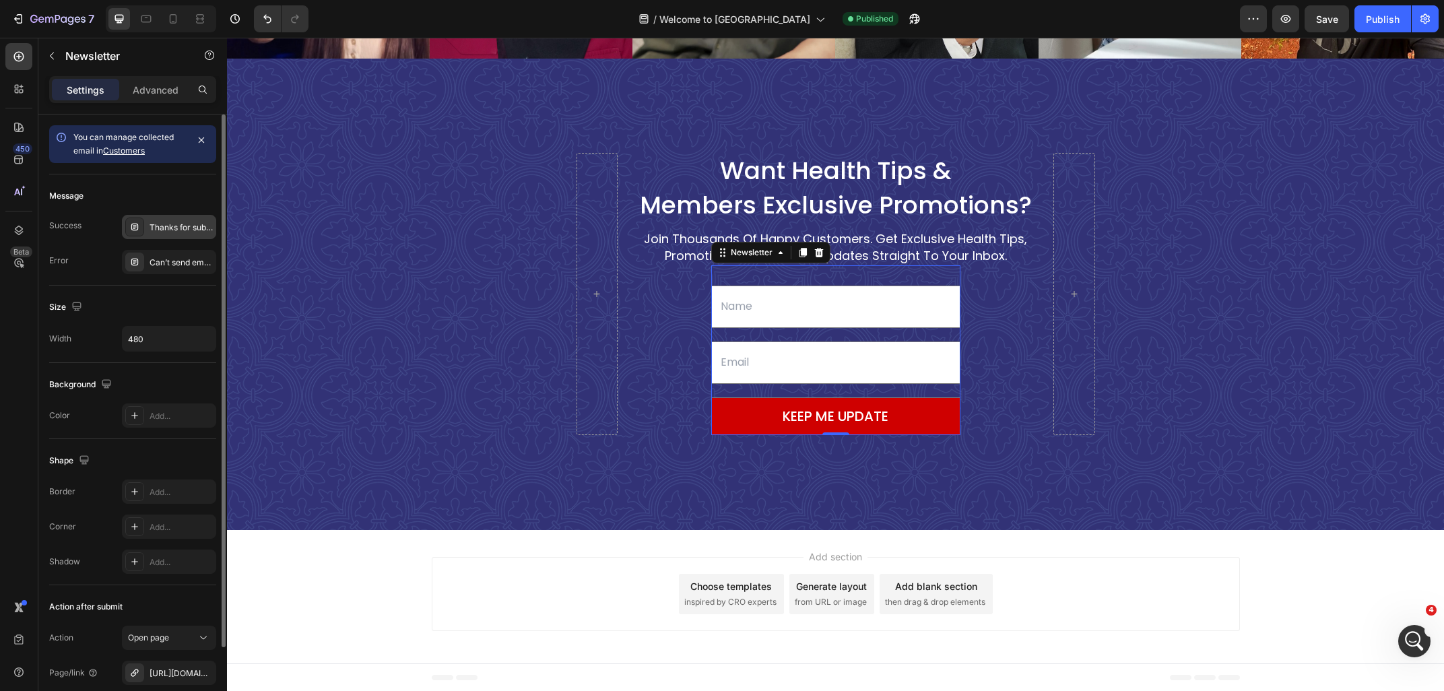
click at [187, 234] on div "Thanks for subscribing" at bounding box center [169, 227] width 94 height 24
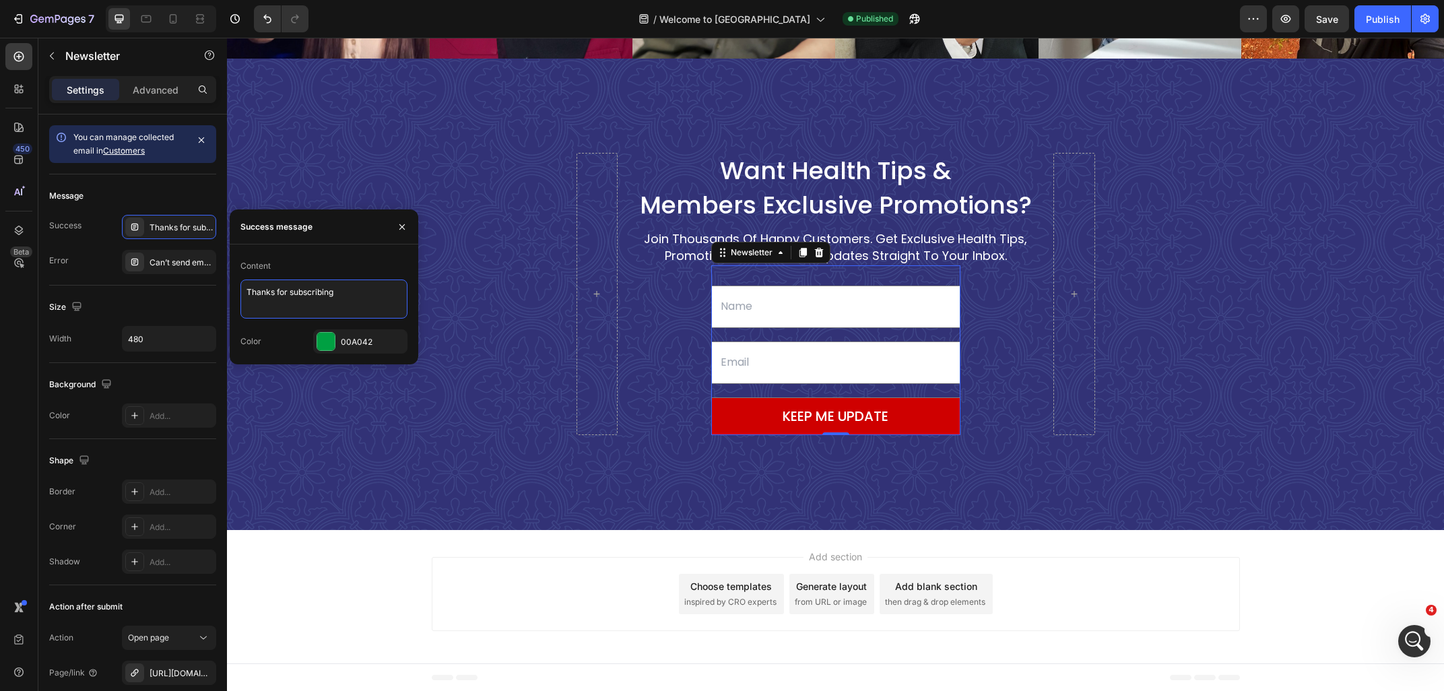
click at [355, 289] on textarea "Thanks for subscribing" at bounding box center [323, 298] width 167 height 39
drag, startPoint x: 355, startPoint y: 289, endPoint x: 303, endPoint y: 301, distance: 53.3
click at [303, 301] on textarea "Thanks for subscribing" at bounding box center [323, 298] width 167 height 39
click at [341, 290] on textarea "Thanks for subscribing" at bounding box center [323, 298] width 167 height 39
type textarea "Thanks for subscribing. please wait while we are redirecting you.."
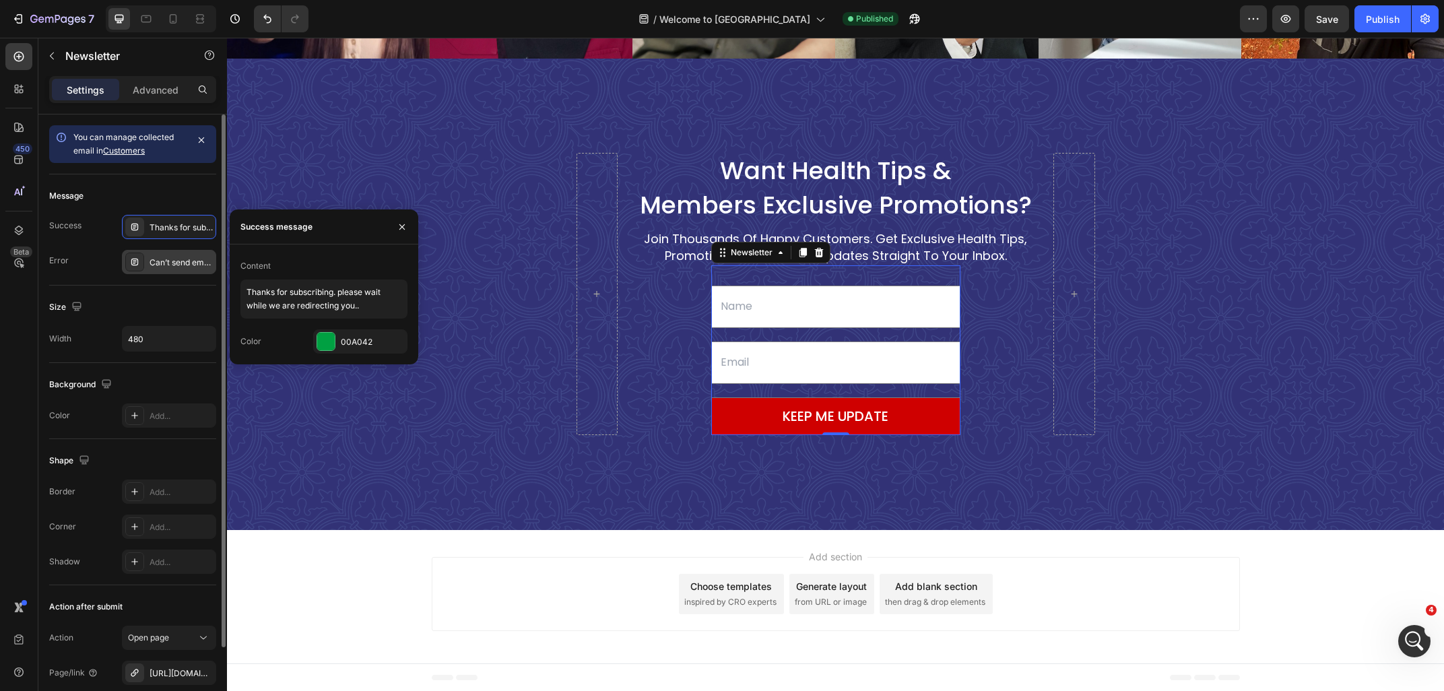
click at [178, 273] on div "Can’t send email. Please try again later." at bounding box center [169, 262] width 94 height 24
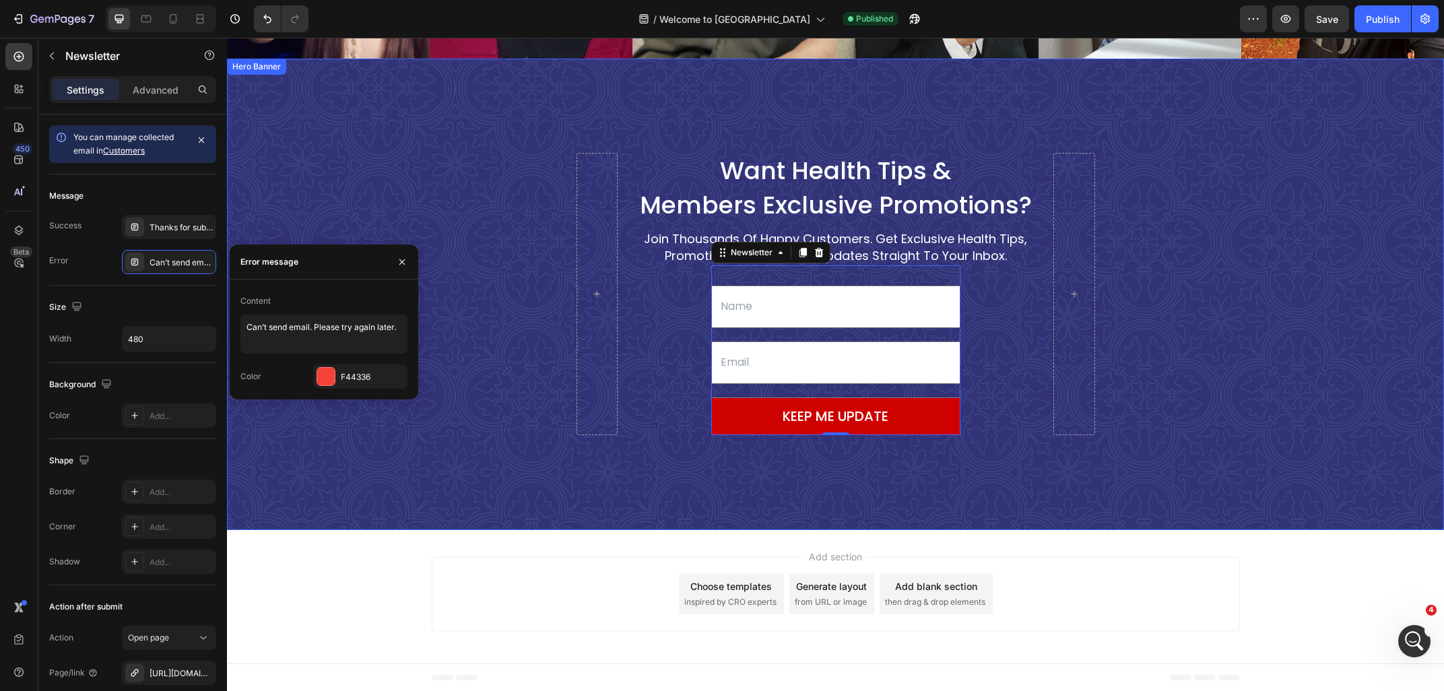
click at [359, 463] on div "Overlay" at bounding box center [835, 294] width 1217 height 471
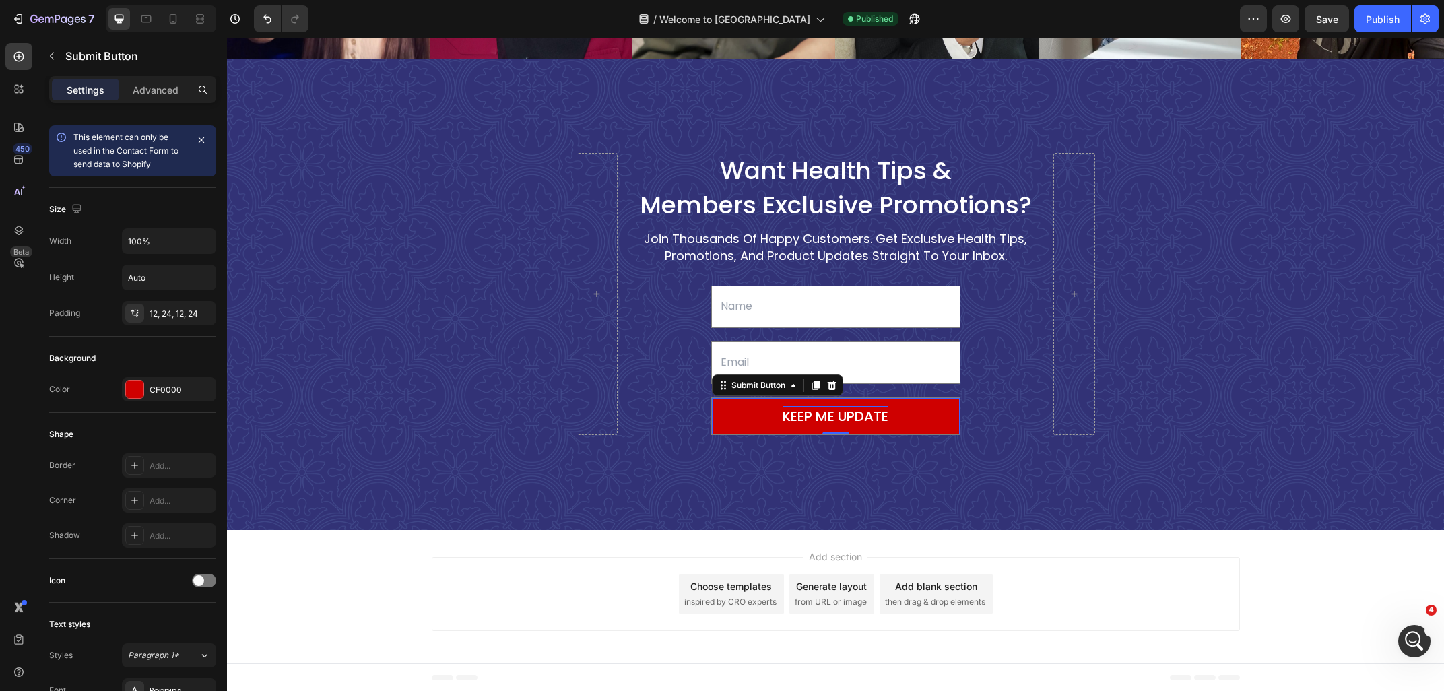
click at [794, 410] on div "KEEP ME UPDATE" at bounding box center [836, 416] width 106 height 20
click at [747, 386] on div "Submit Button" at bounding box center [758, 385] width 59 height 12
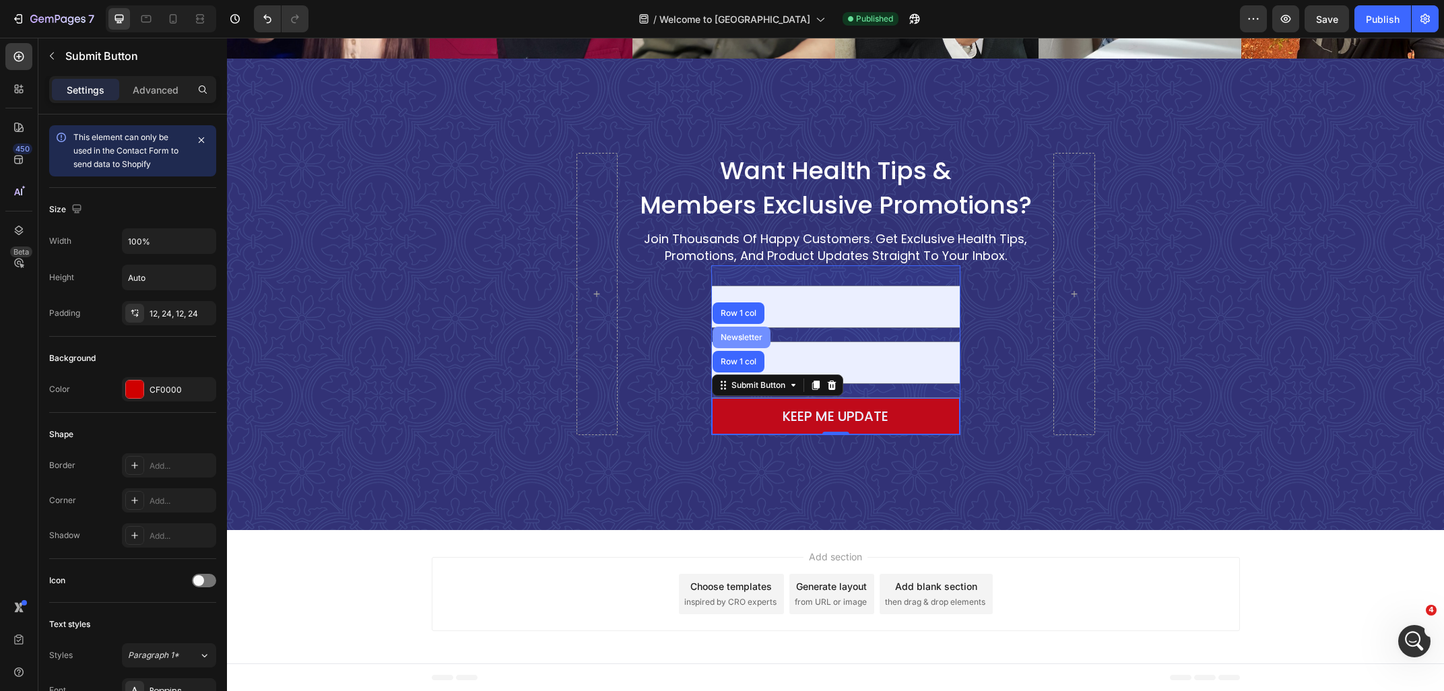
click at [730, 344] on div "Newsletter" at bounding box center [742, 338] width 58 height 22
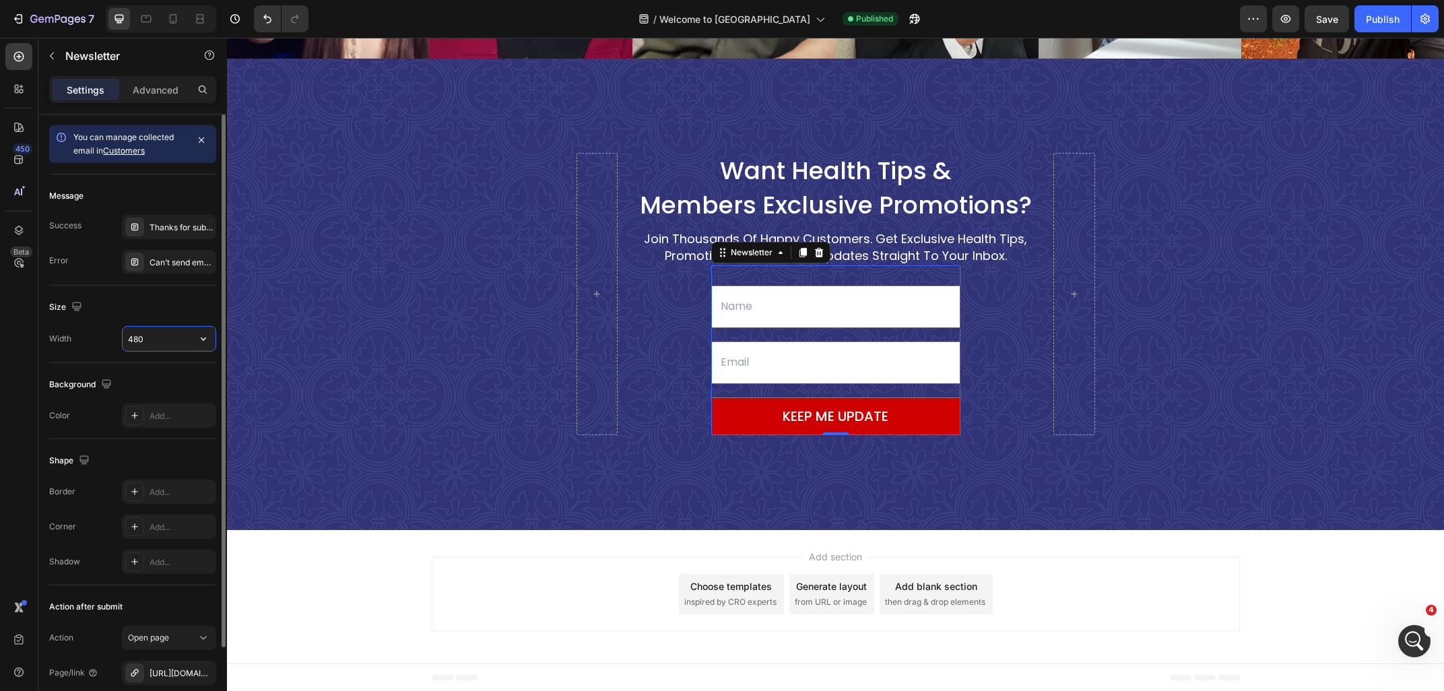
click at [166, 336] on input "480" at bounding box center [169, 339] width 93 height 24
click at [208, 341] on icon "button" at bounding box center [203, 338] width 13 height 13
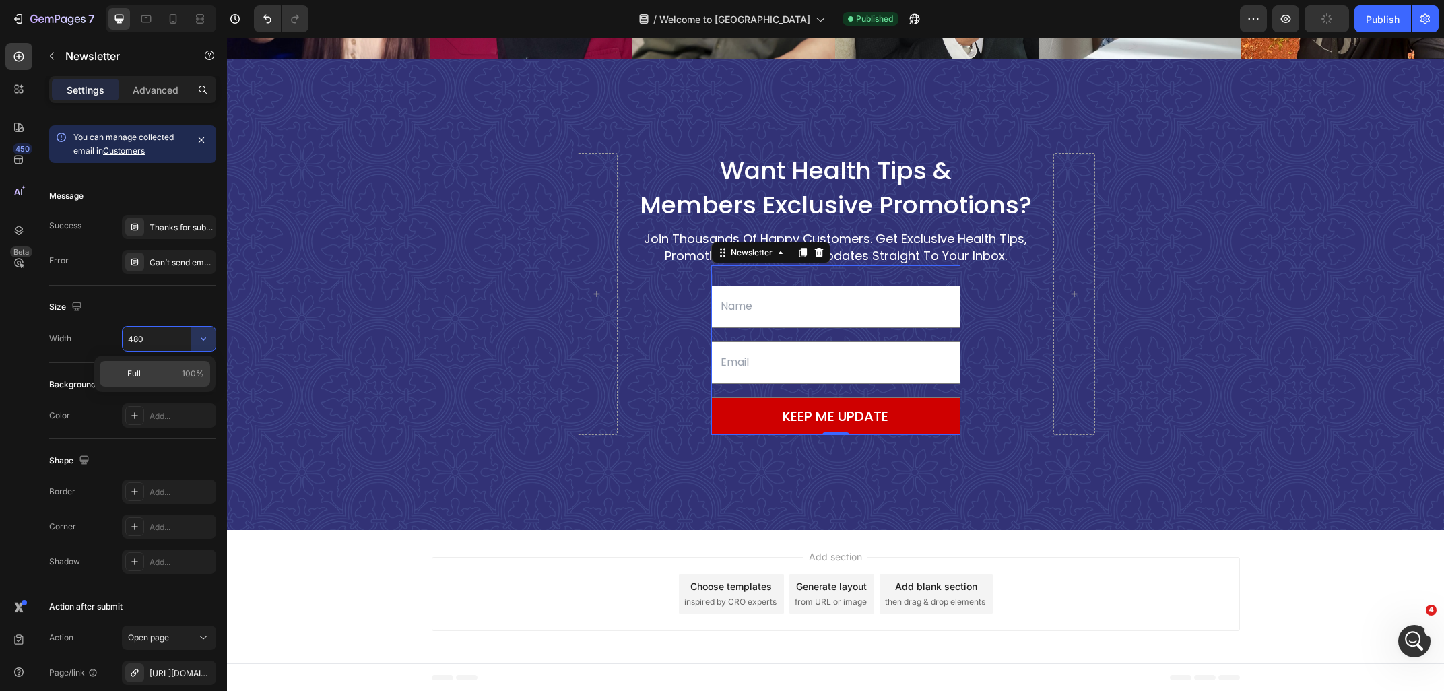
click at [170, 372] on p "Full 100%" at bounding box center [165, 374] width 77 height 12
type input "100%"
click at [363, 362] on div "Want Health Tips & Members Exclusive Promotions? Heading join thousands of happ…" at bounding box center [835, 294] width 1217 height 282
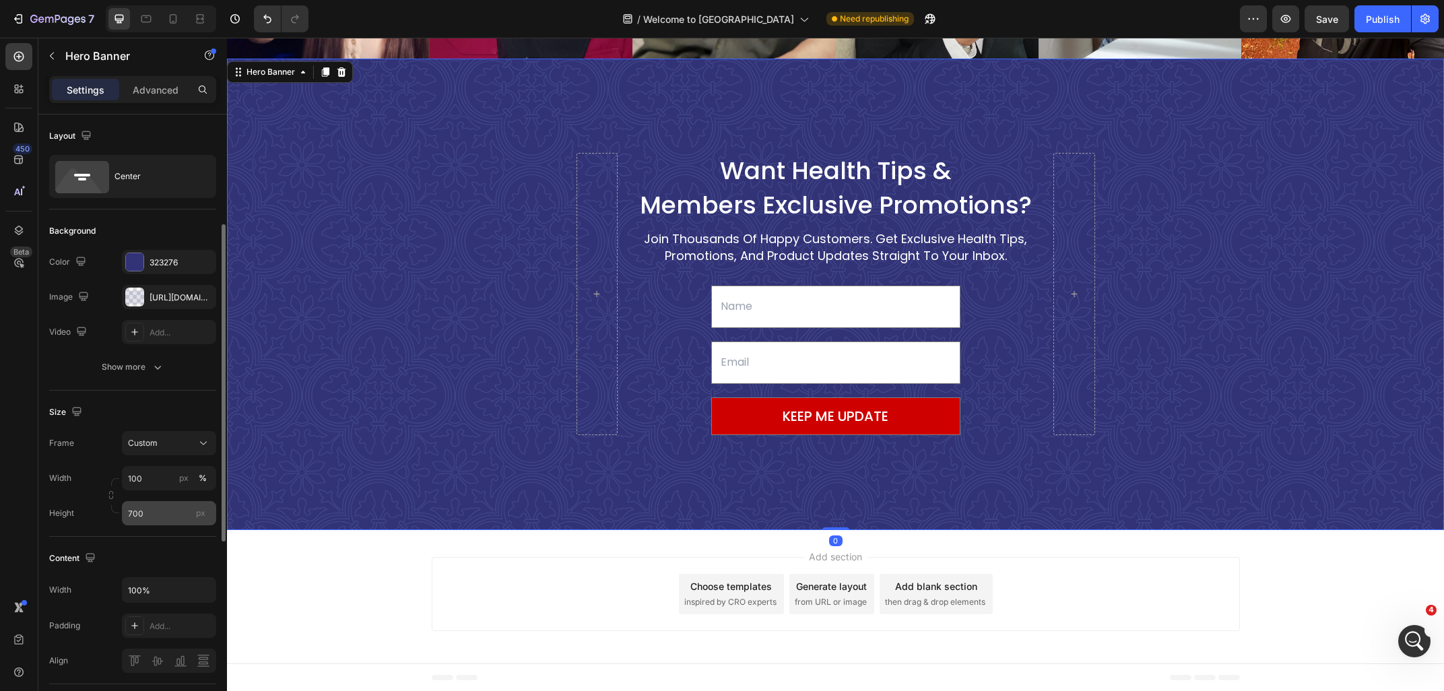
scroll to position [218, 0]
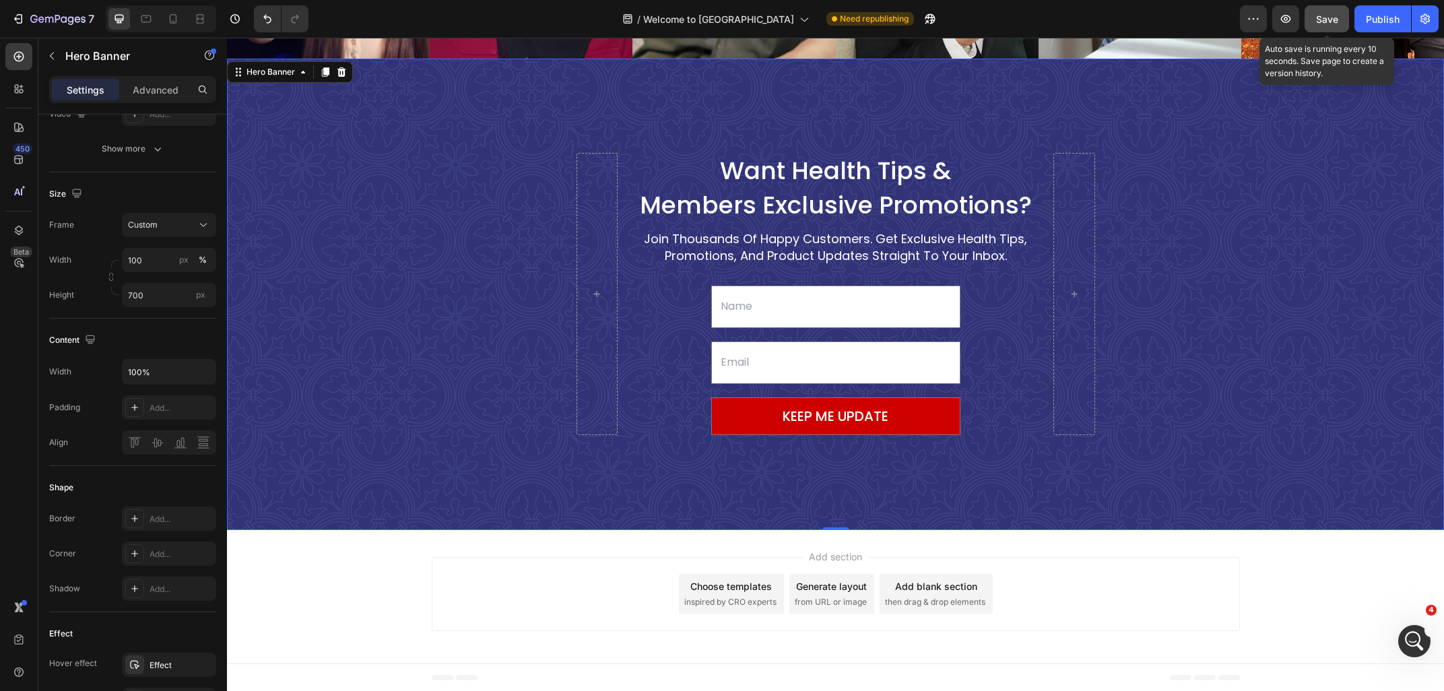
click at [1335, 7] on button "Save" at bounding box center [1327, 18] width 44 height 27
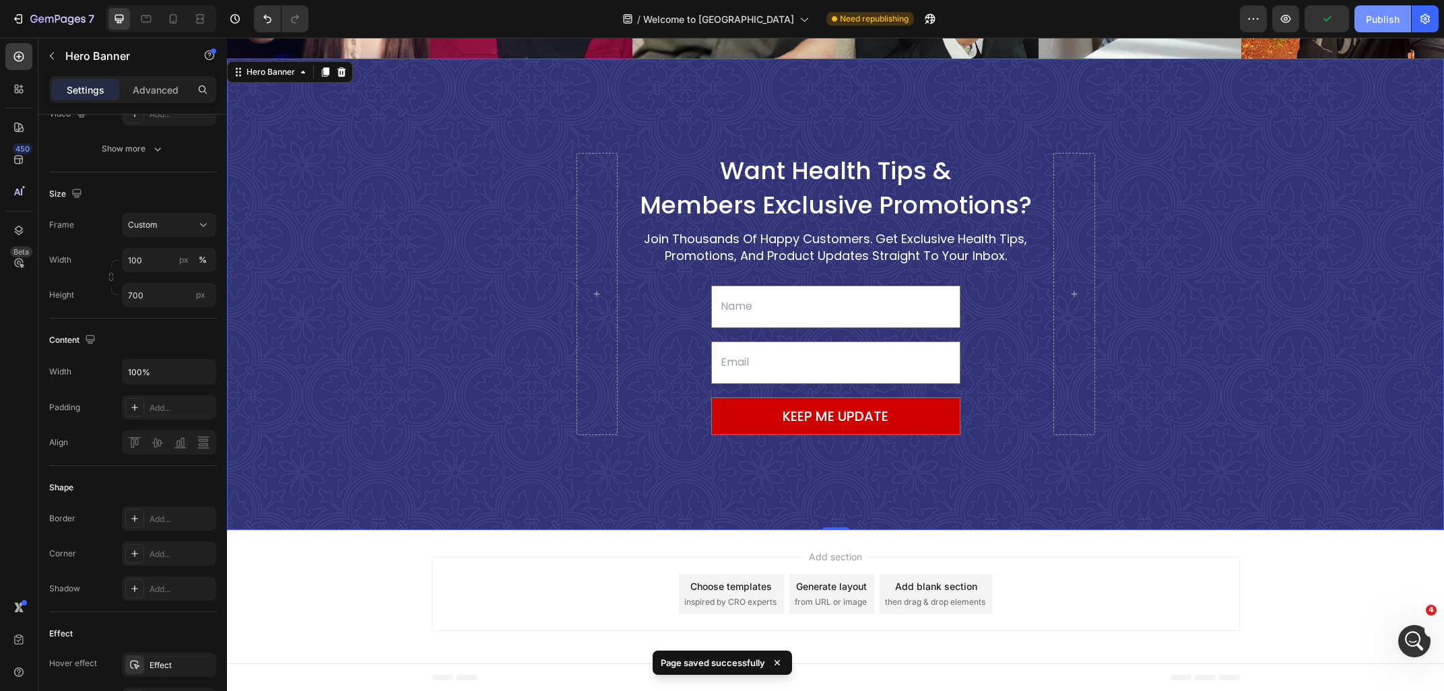
click at [1378, 15] on div "Publish" at bounding box center [1383, 19] width 34 height 14
